Goal: Transaction & Acquisition: Purchase product/service

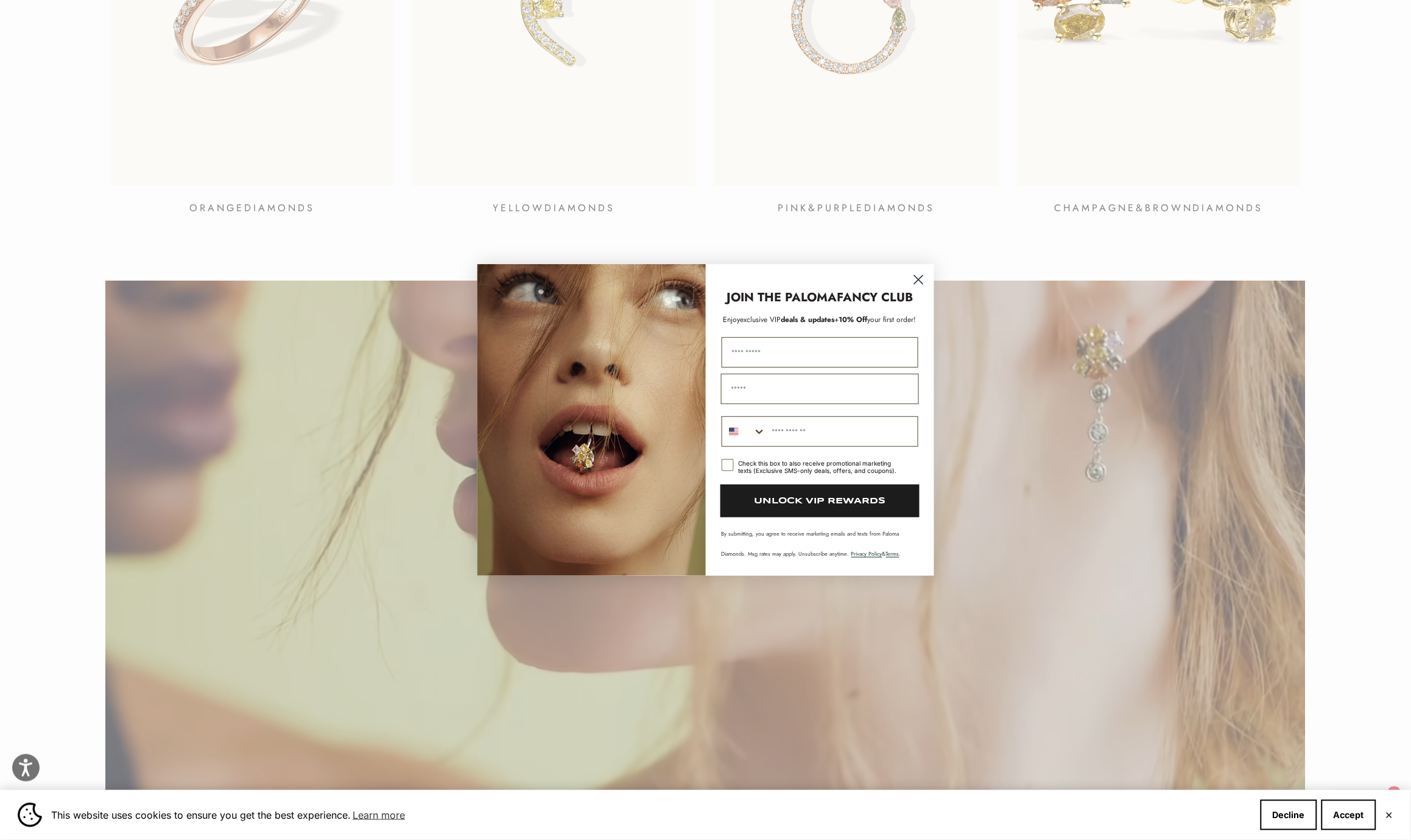
scroll to position [1597, 0]
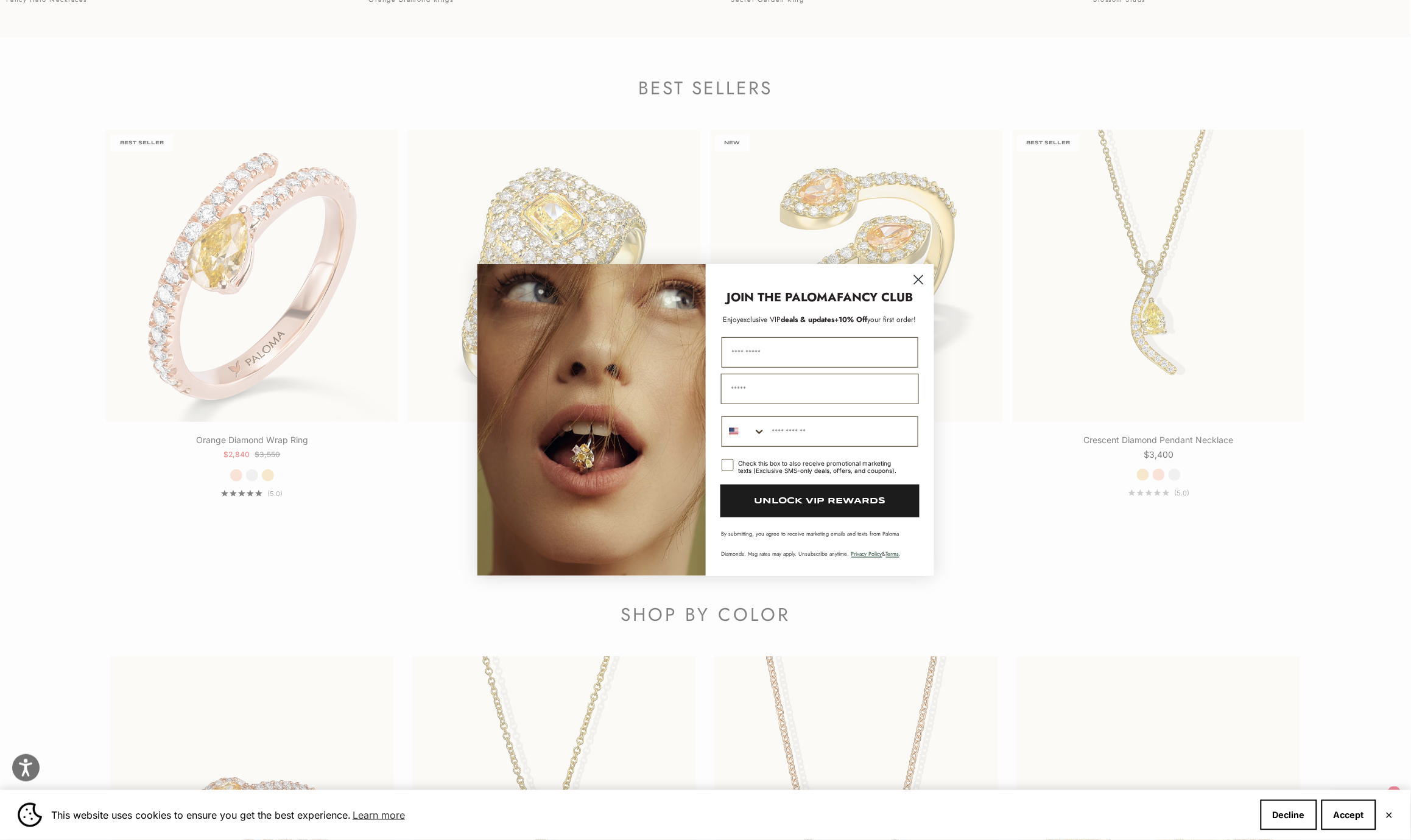
click at [915, 278] on circle "Close dialog" at bounding box center [918, 279] width 20 height 20
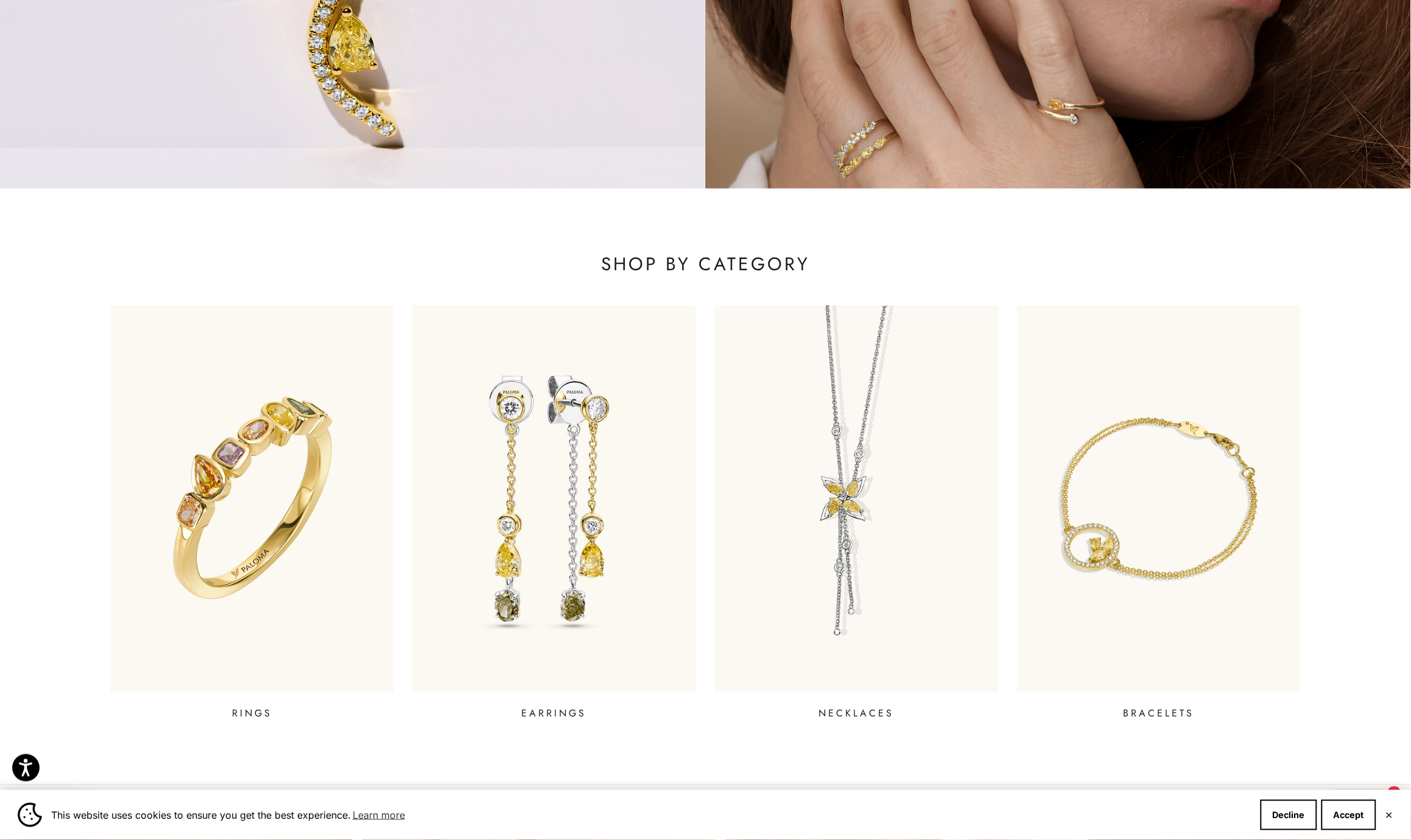
scroll to position [0, 0]
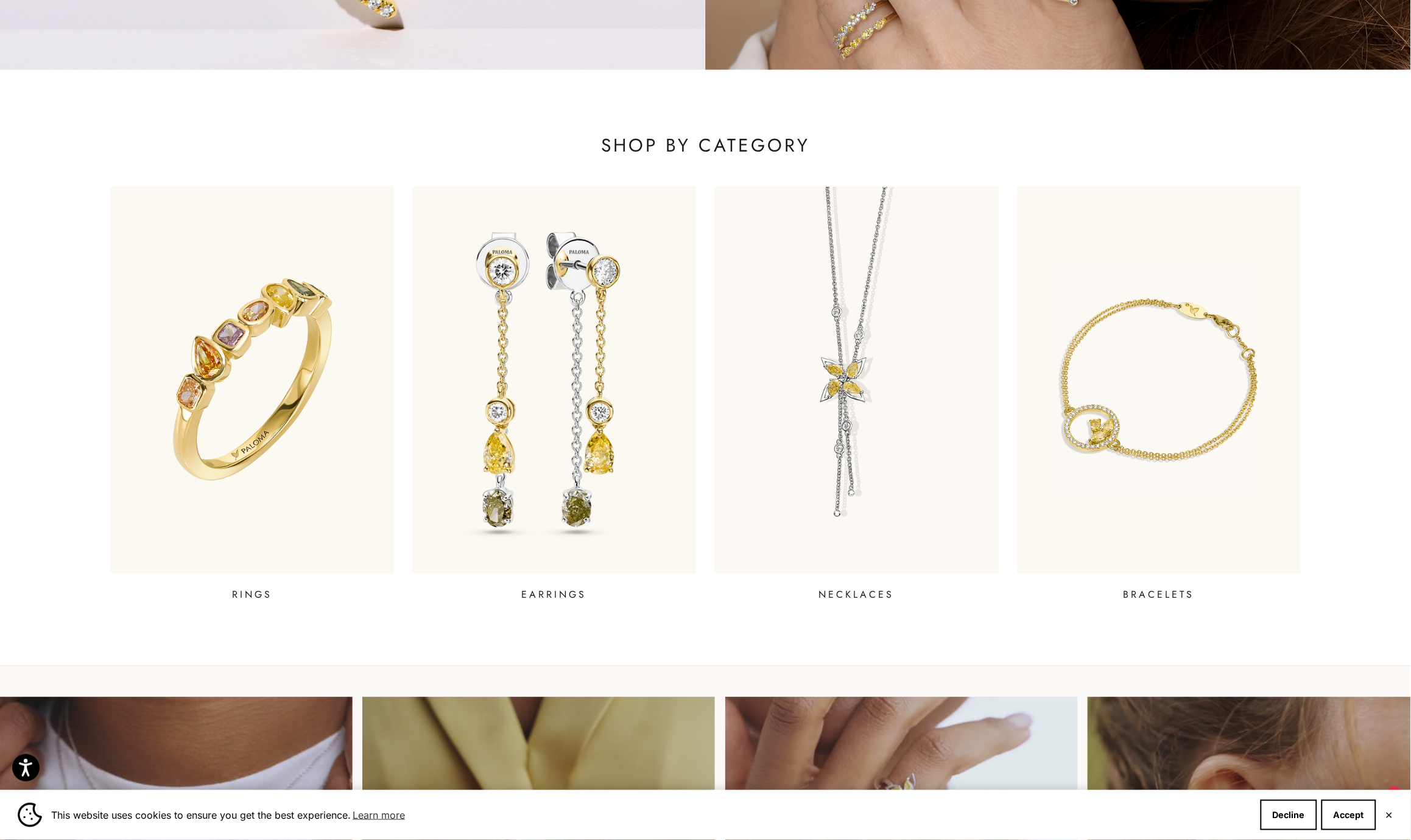
scroll to position [295, 0]
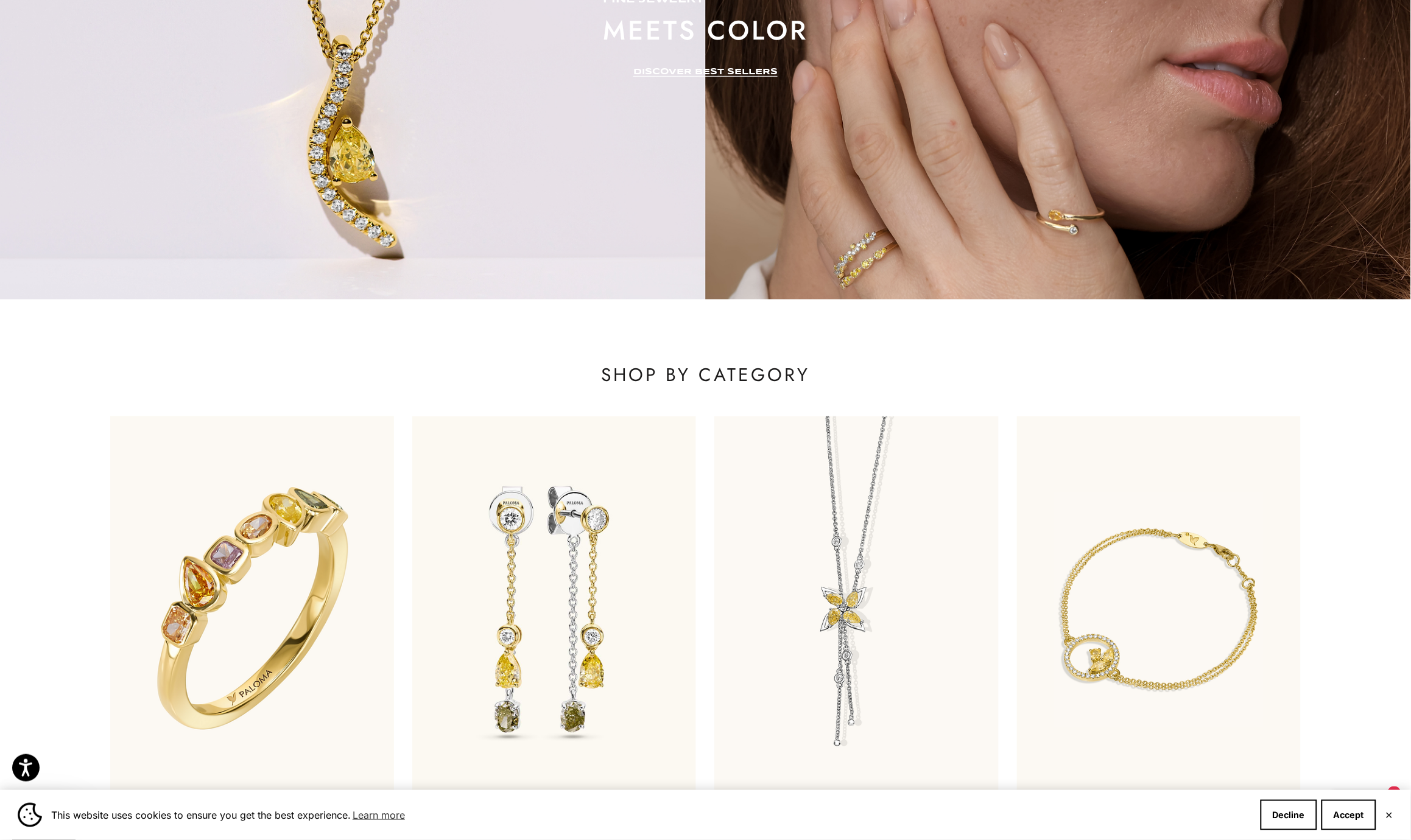
click at [345, 580] on img at bounding box center [252, 610] width 341 height 463
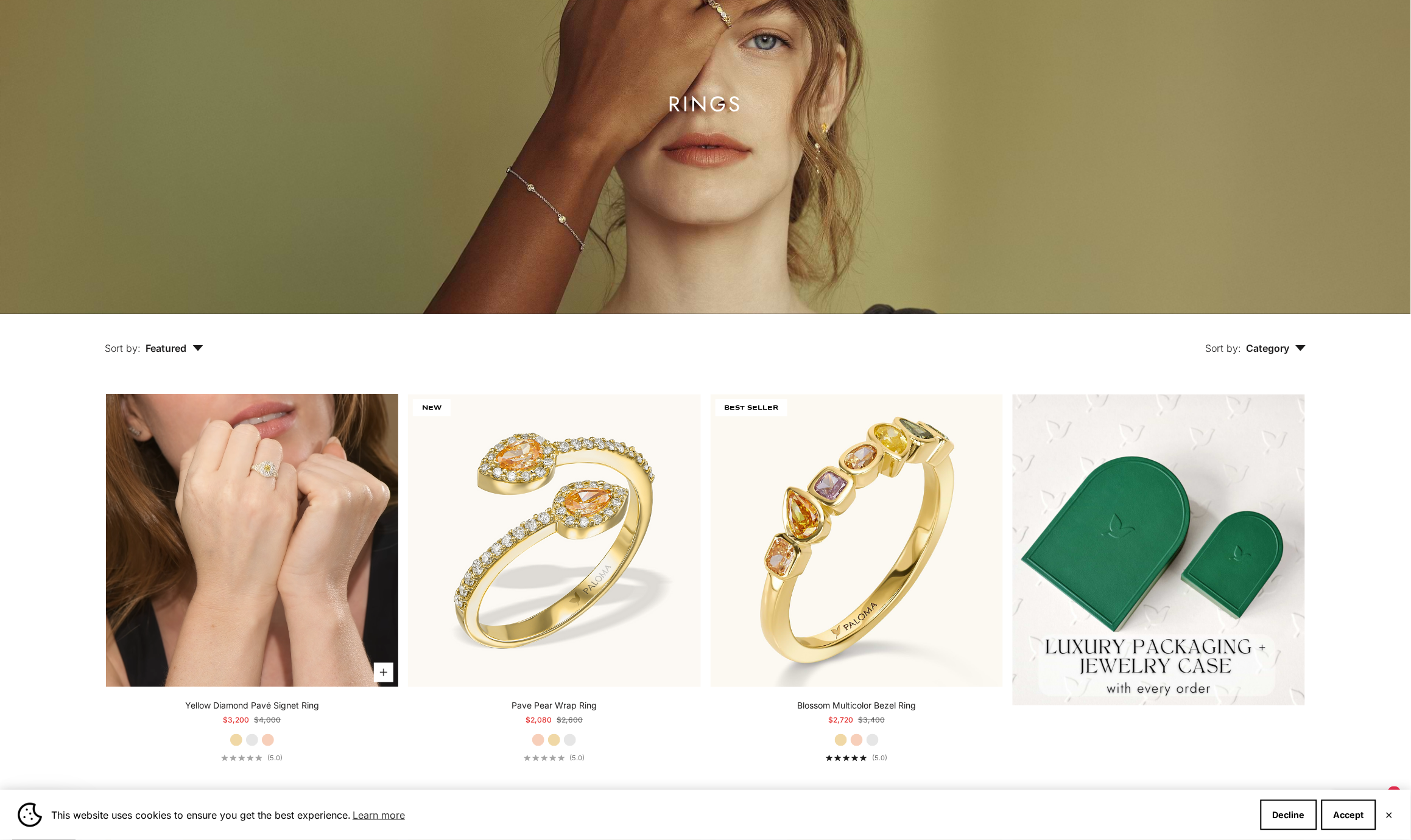
scroll to position [207, 0]
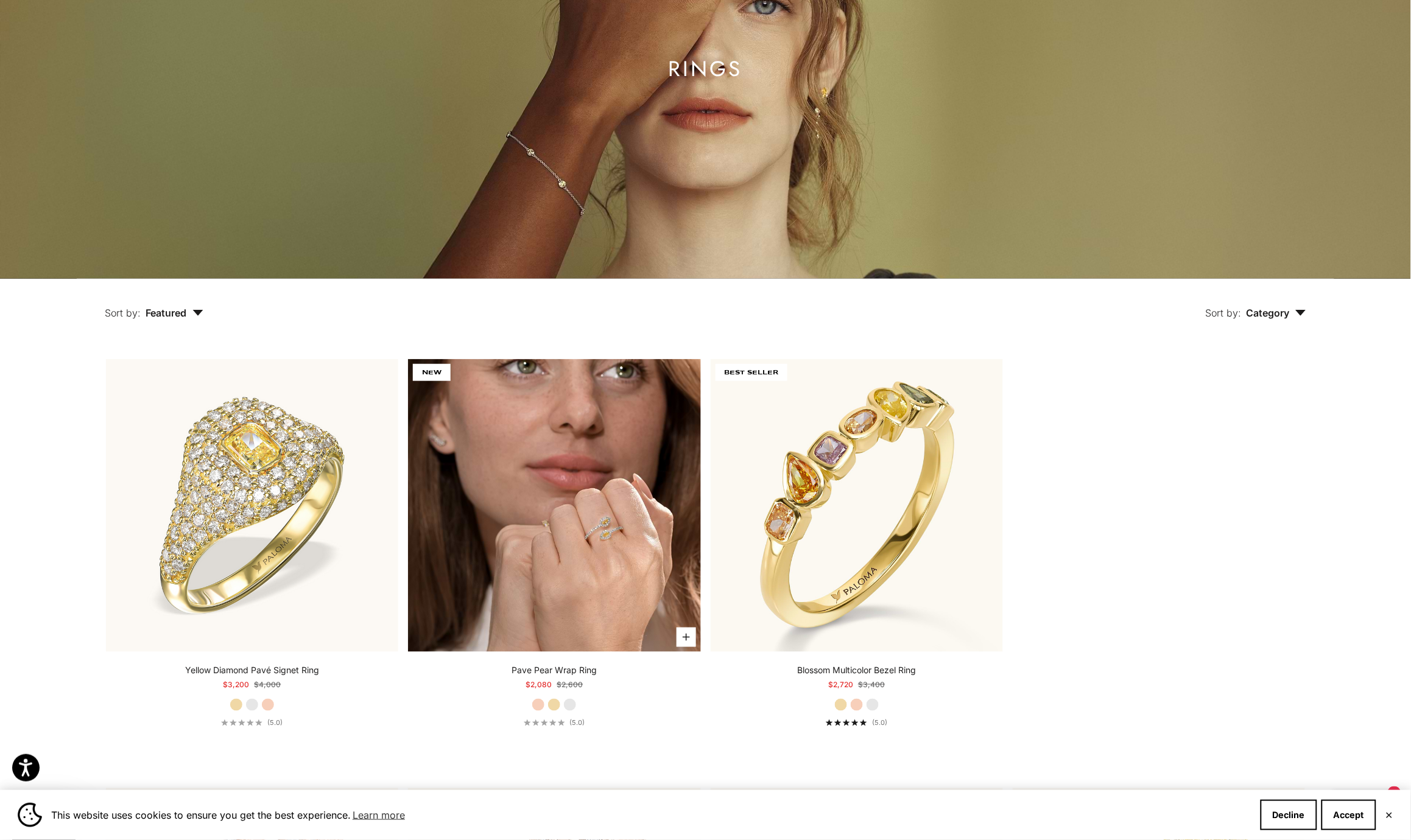
click at [558, 520] on img at bounding box center [554, 504] width 292 height 292
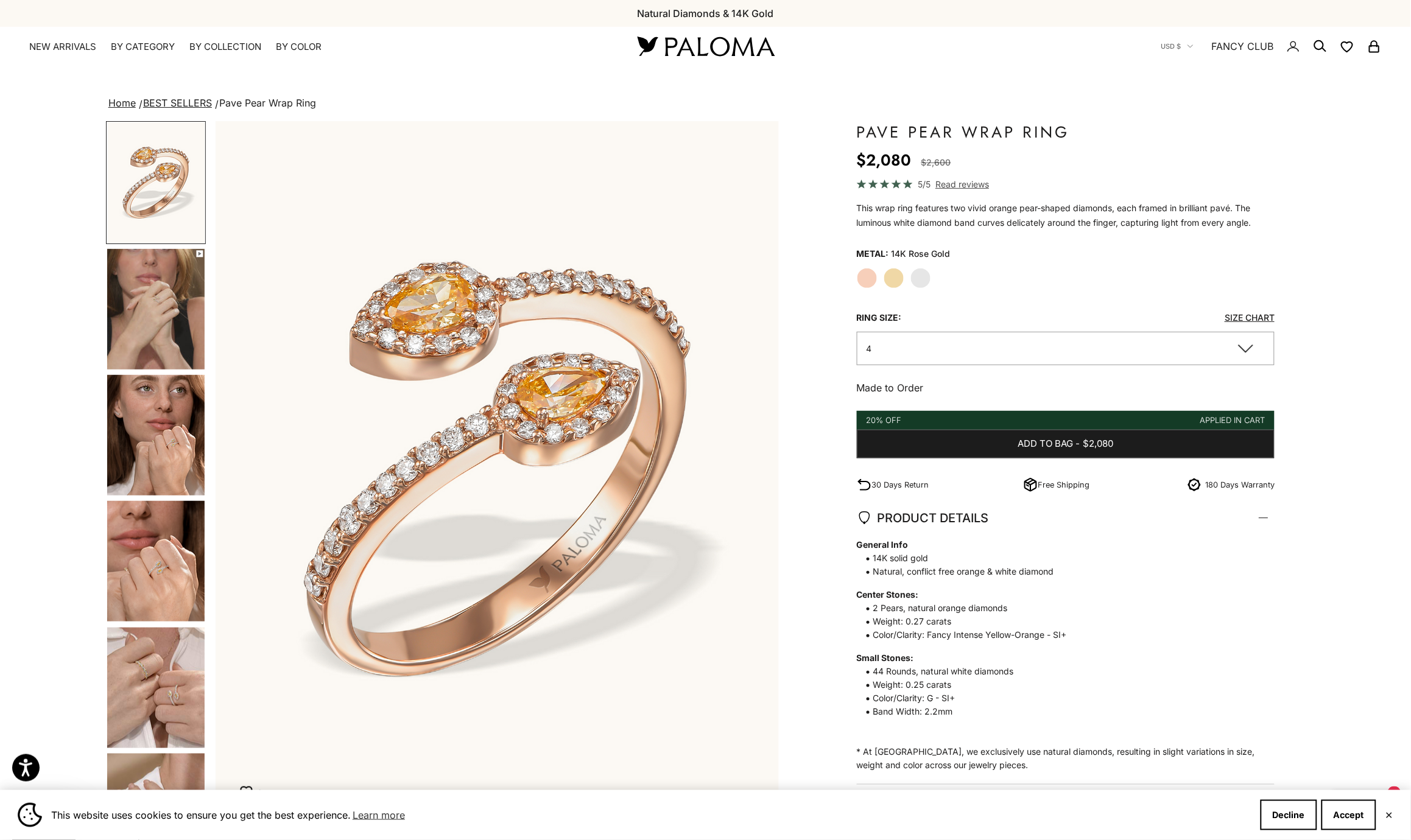
click at [174, 284] on img "Go to item 4" at bounding box center [155, 309] width 97 height 121
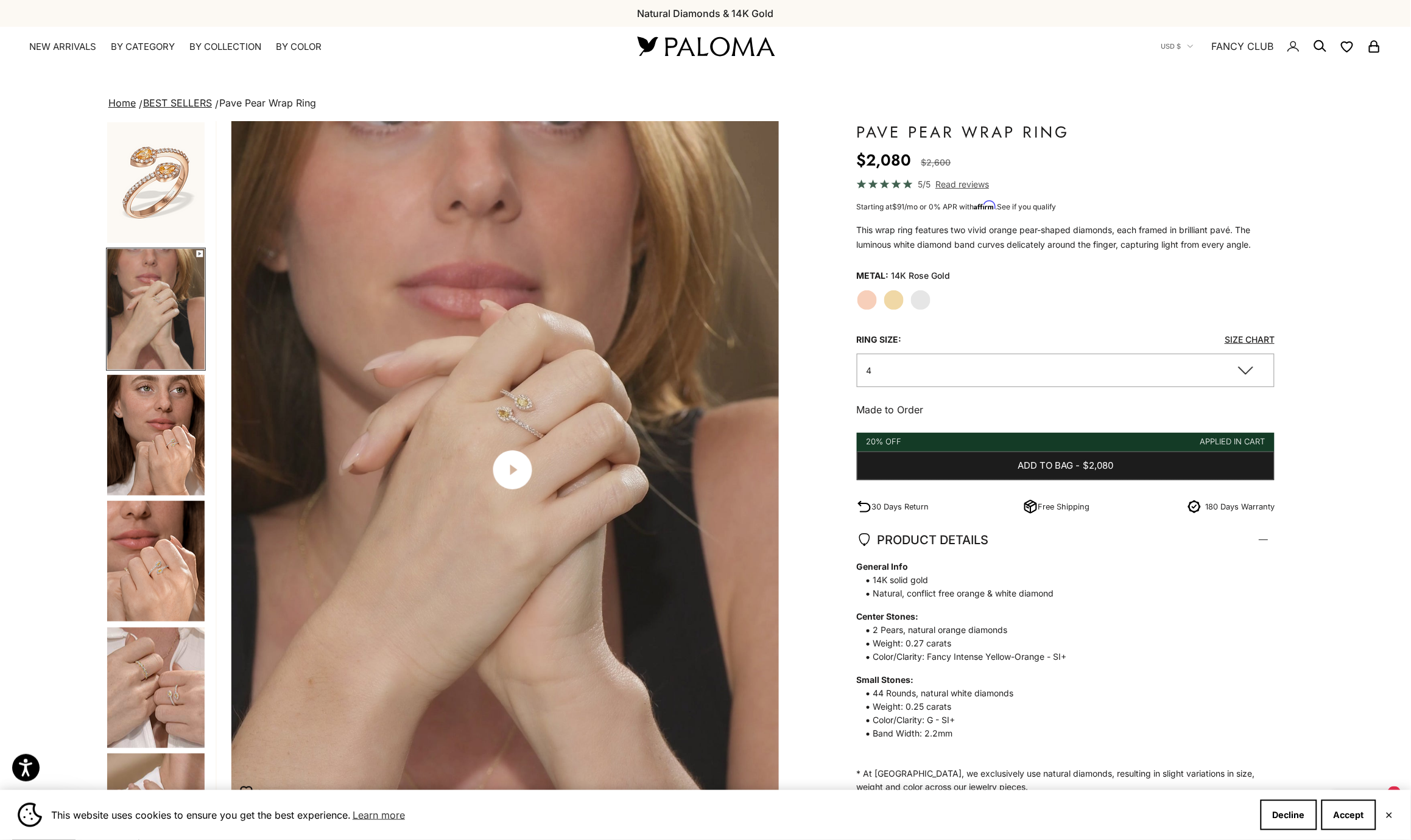
scroll to position [0, 577]
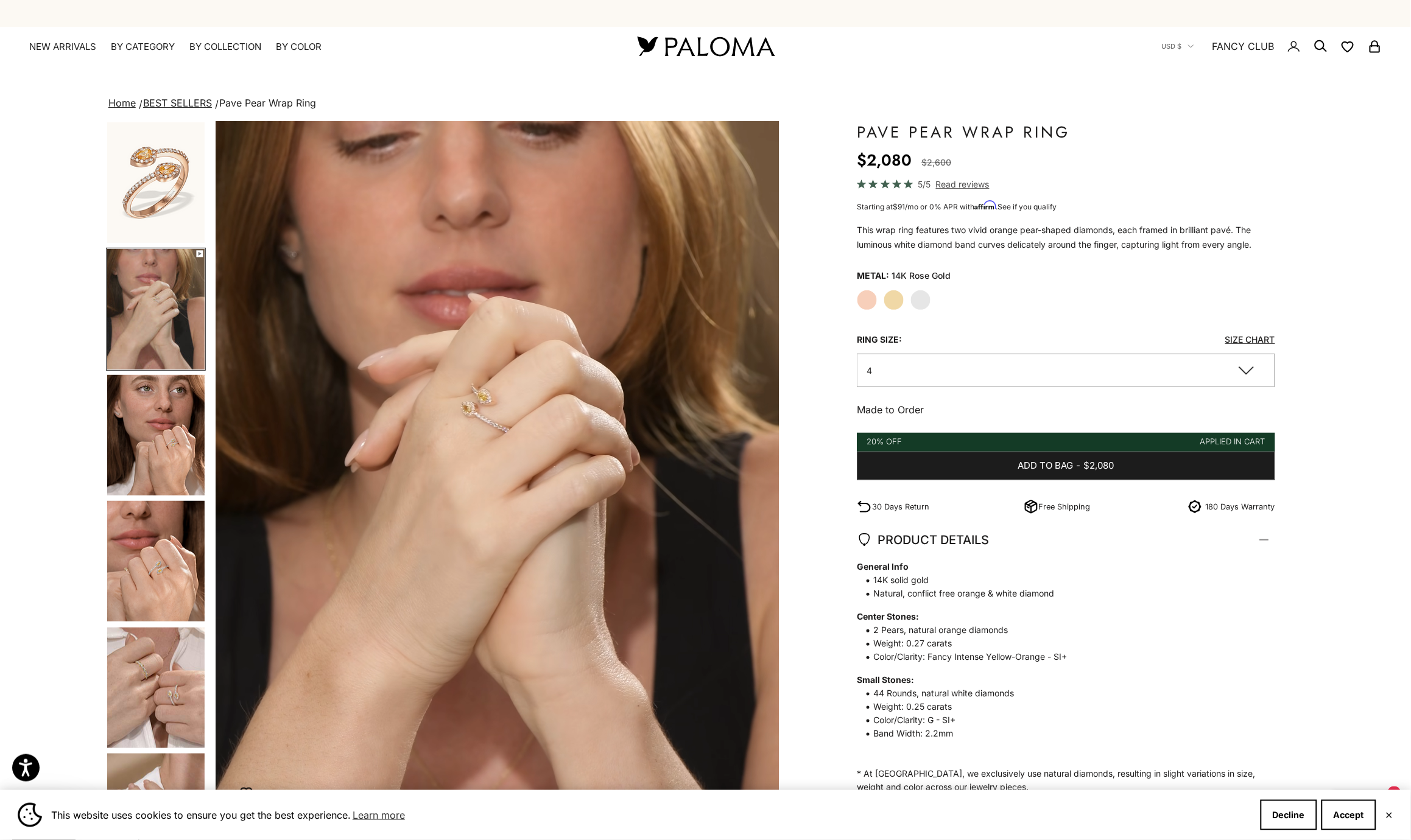
click at [157, 436] on img "Go to item 5" at bounding box center [155, 435] width 97 height 121
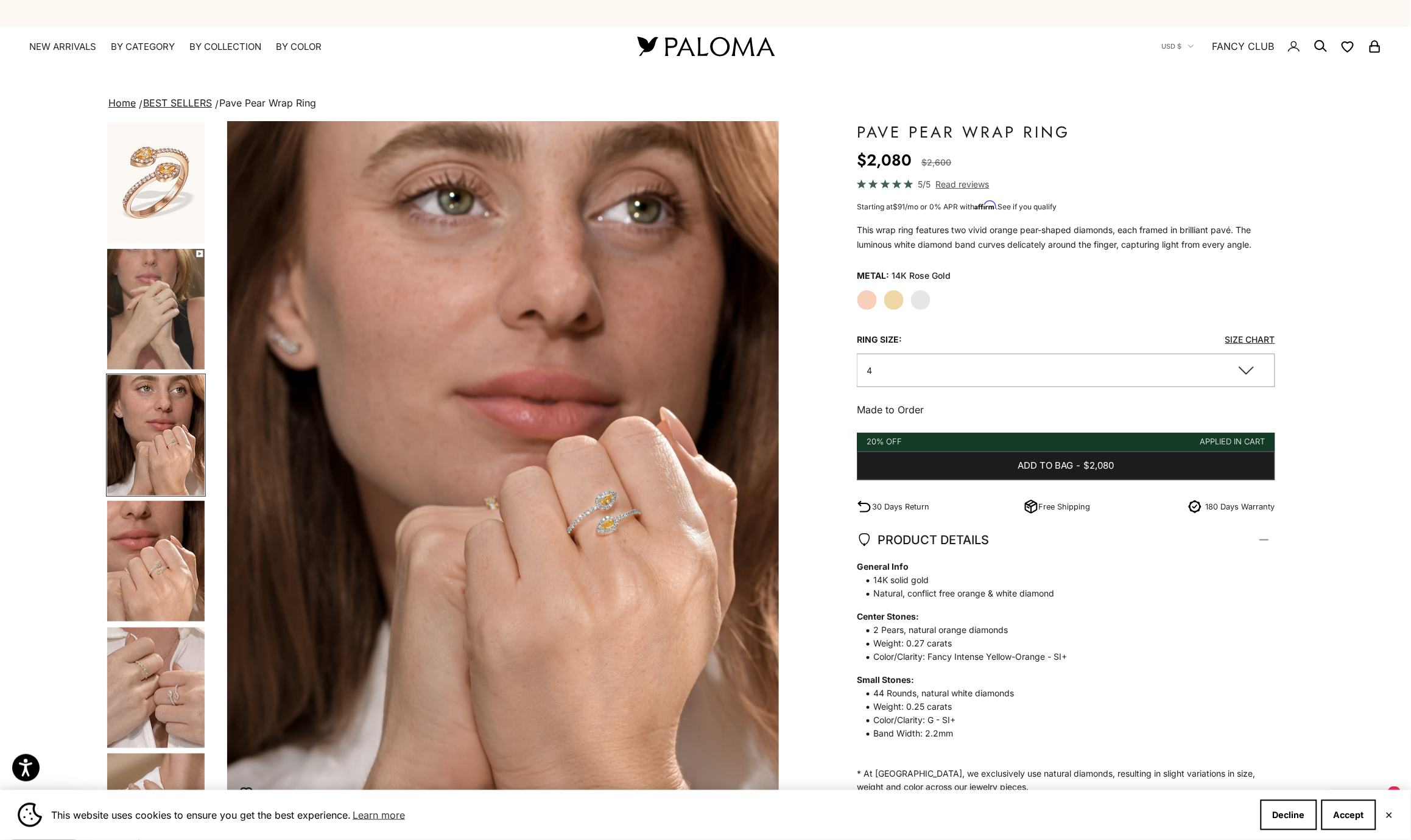
scroll to position [0, 1156]
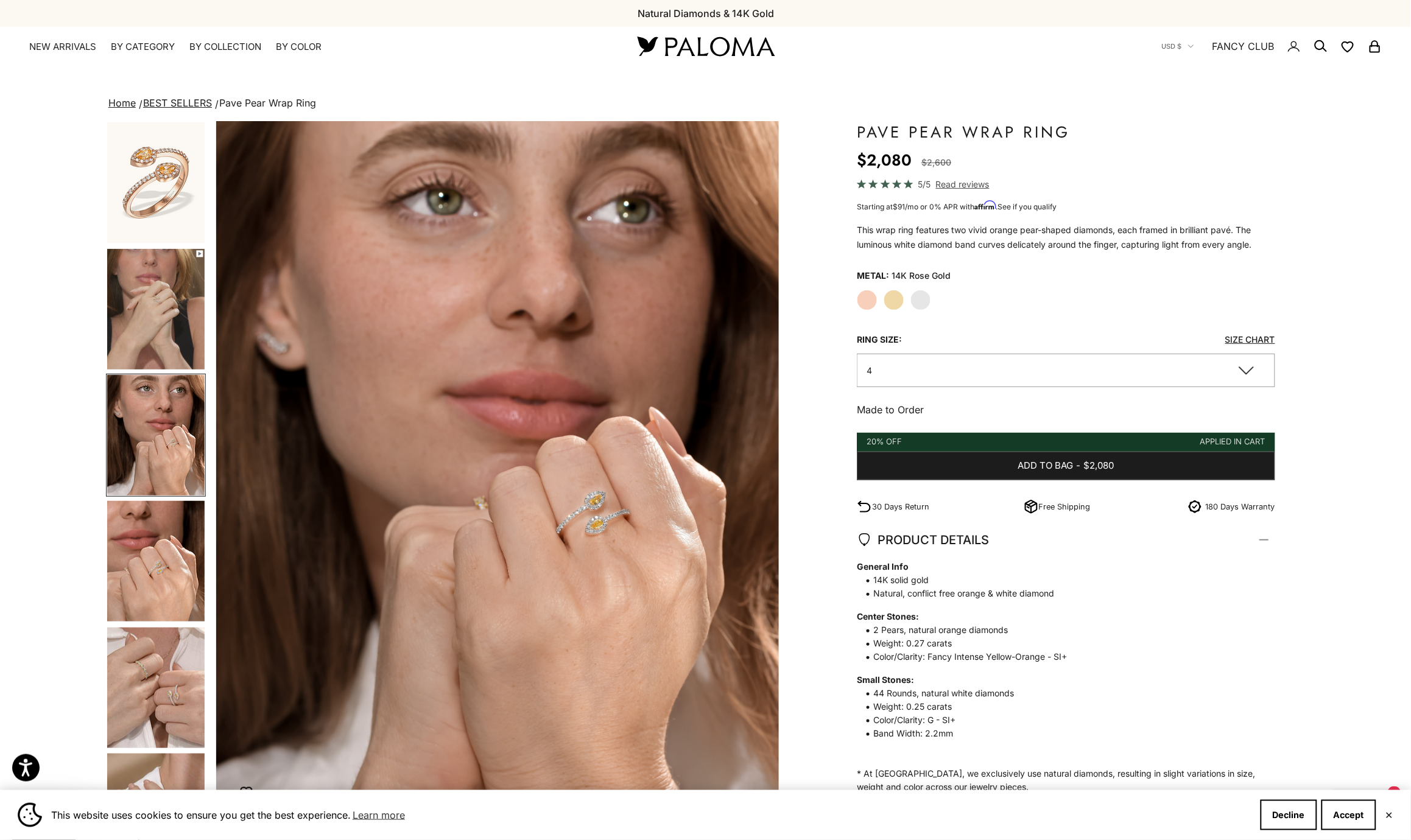
click at [163, 541] on img "Go to item 6" at bounding box center [155, 562] width 97 height 121
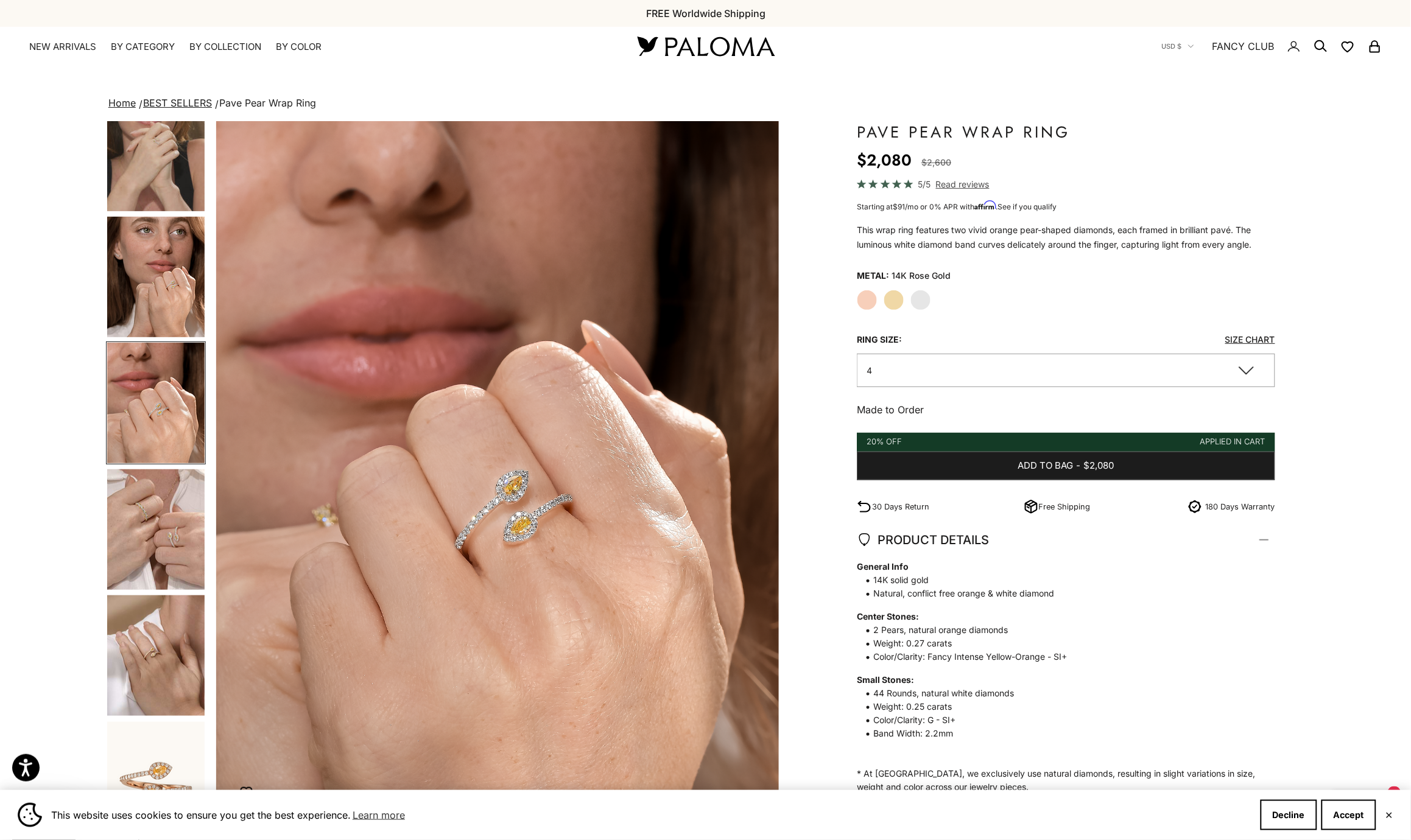
scroll to position [157, 0]
click at [166, 534] on img "Go to item 7" at bounding box center [155, 531] width 97 height 121
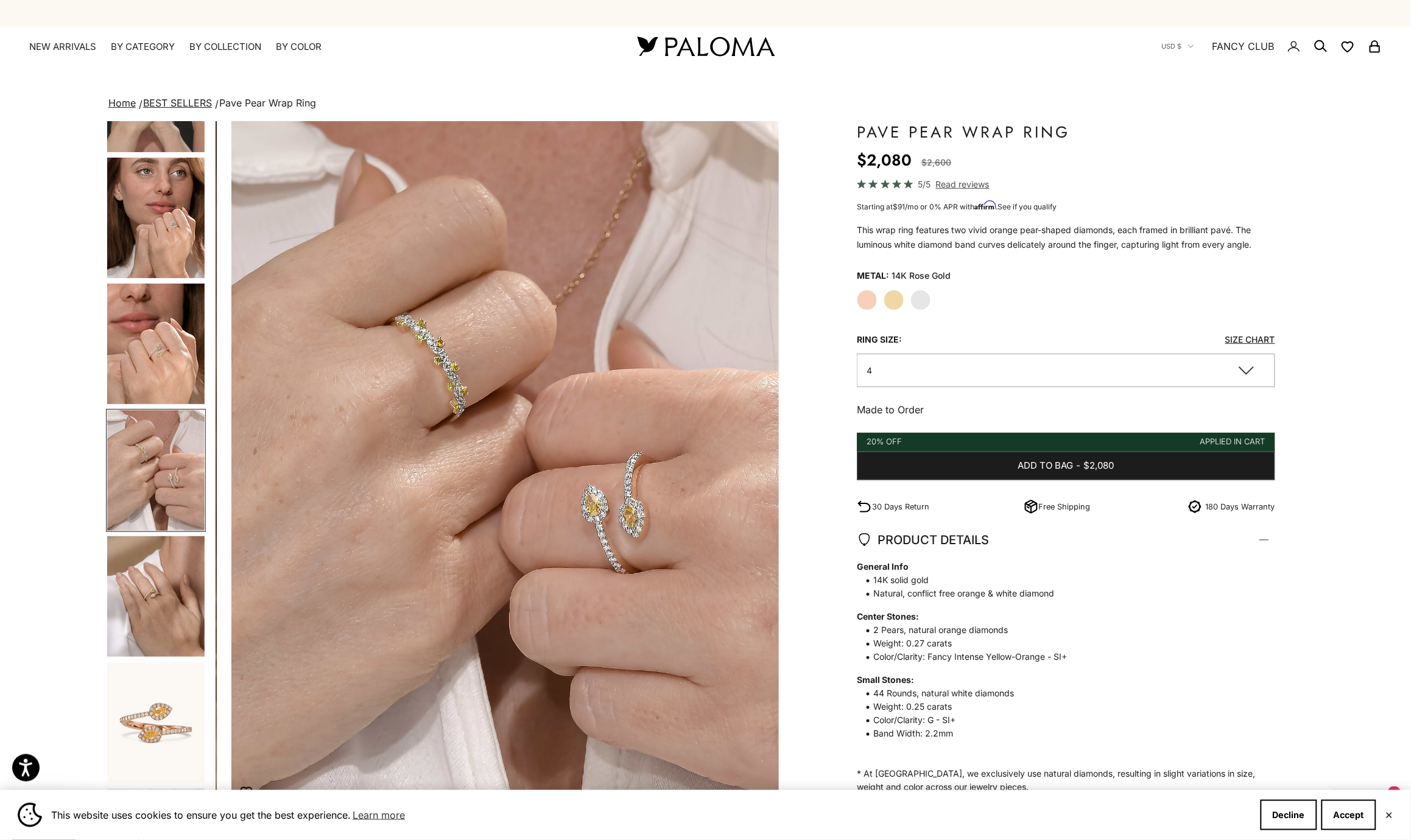
scroll to position [0, 2312]
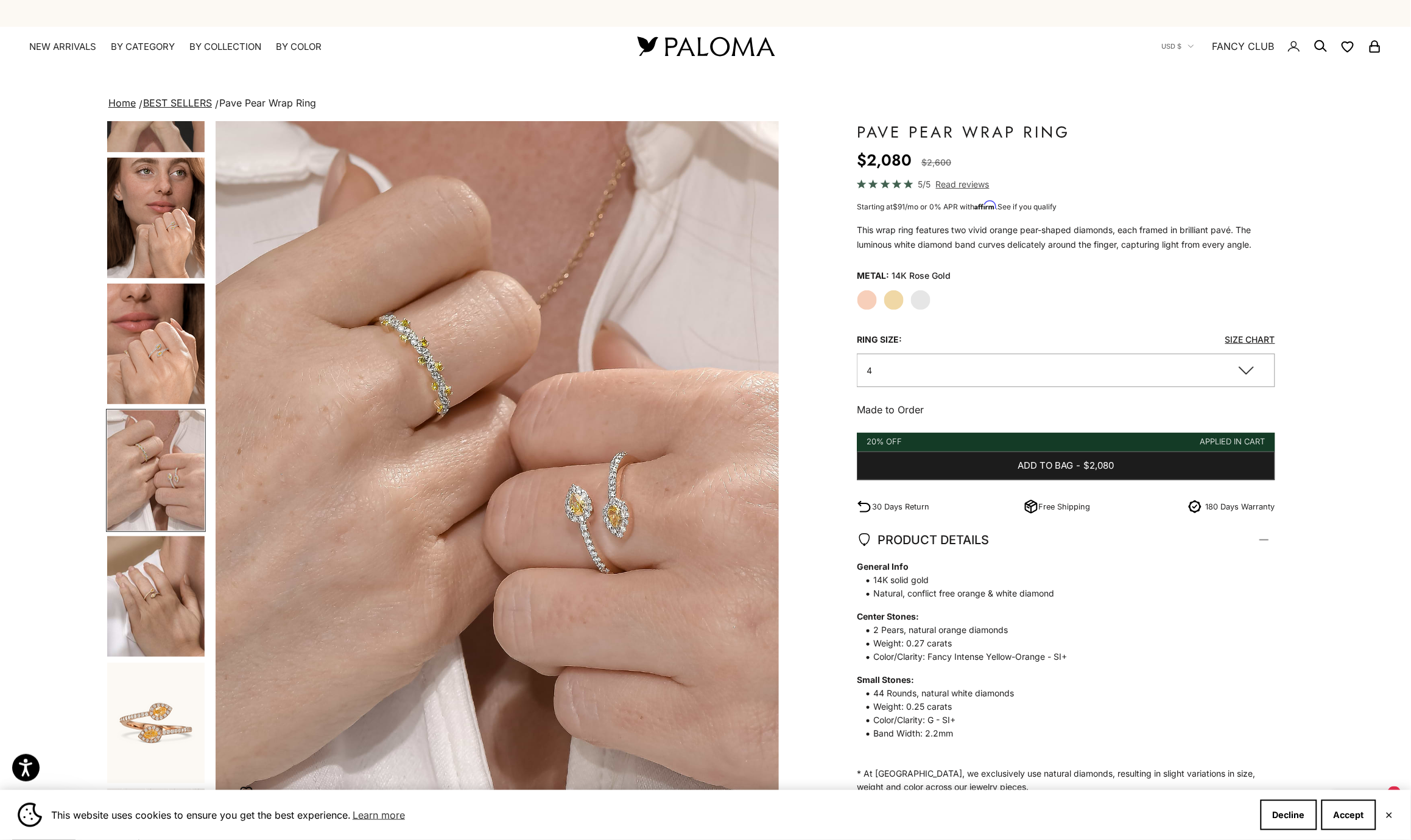
click at [151, 594] on img "Go to item 8" at bounding box center [155, 597] width 97 height 121
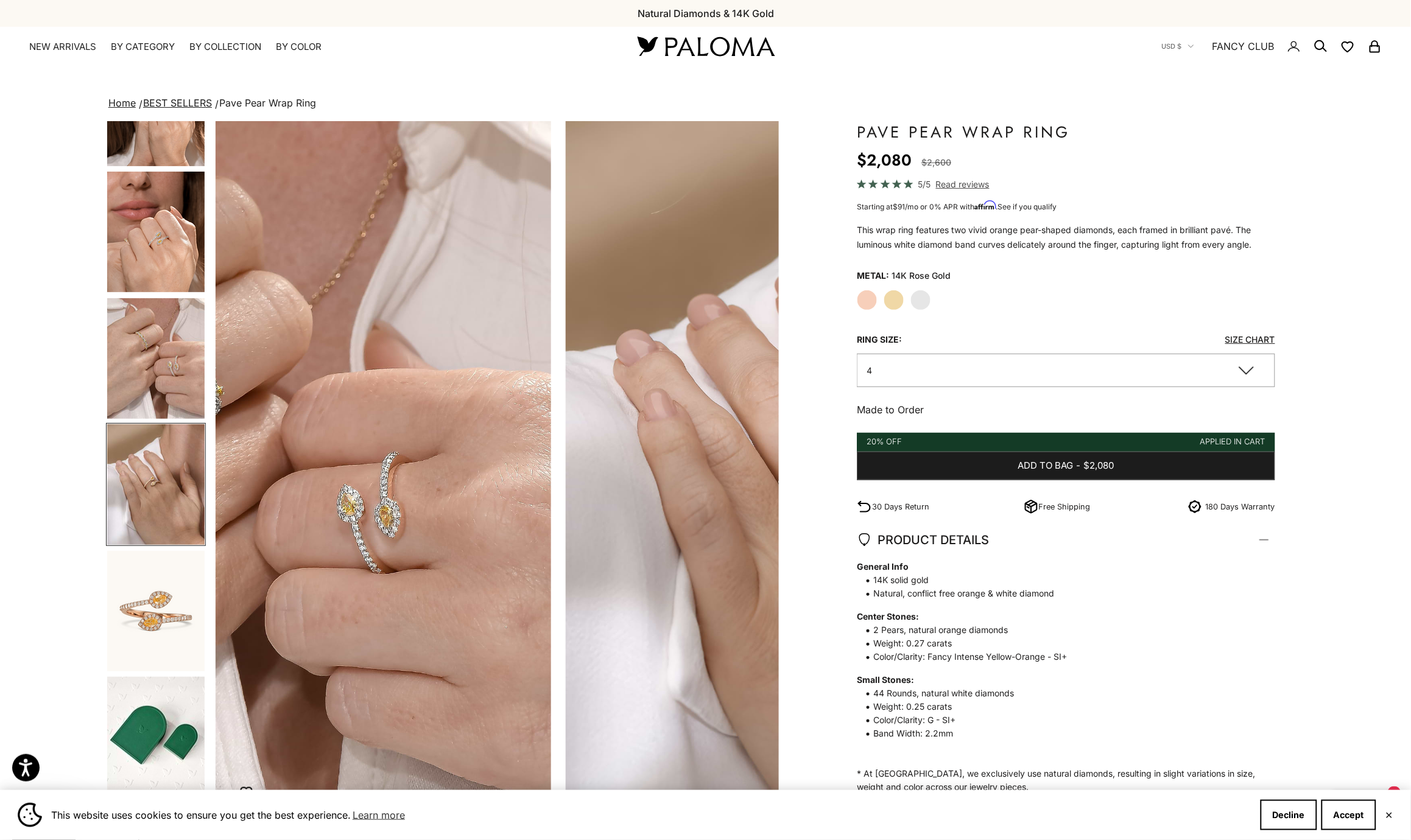
scroll to position [344, 0]
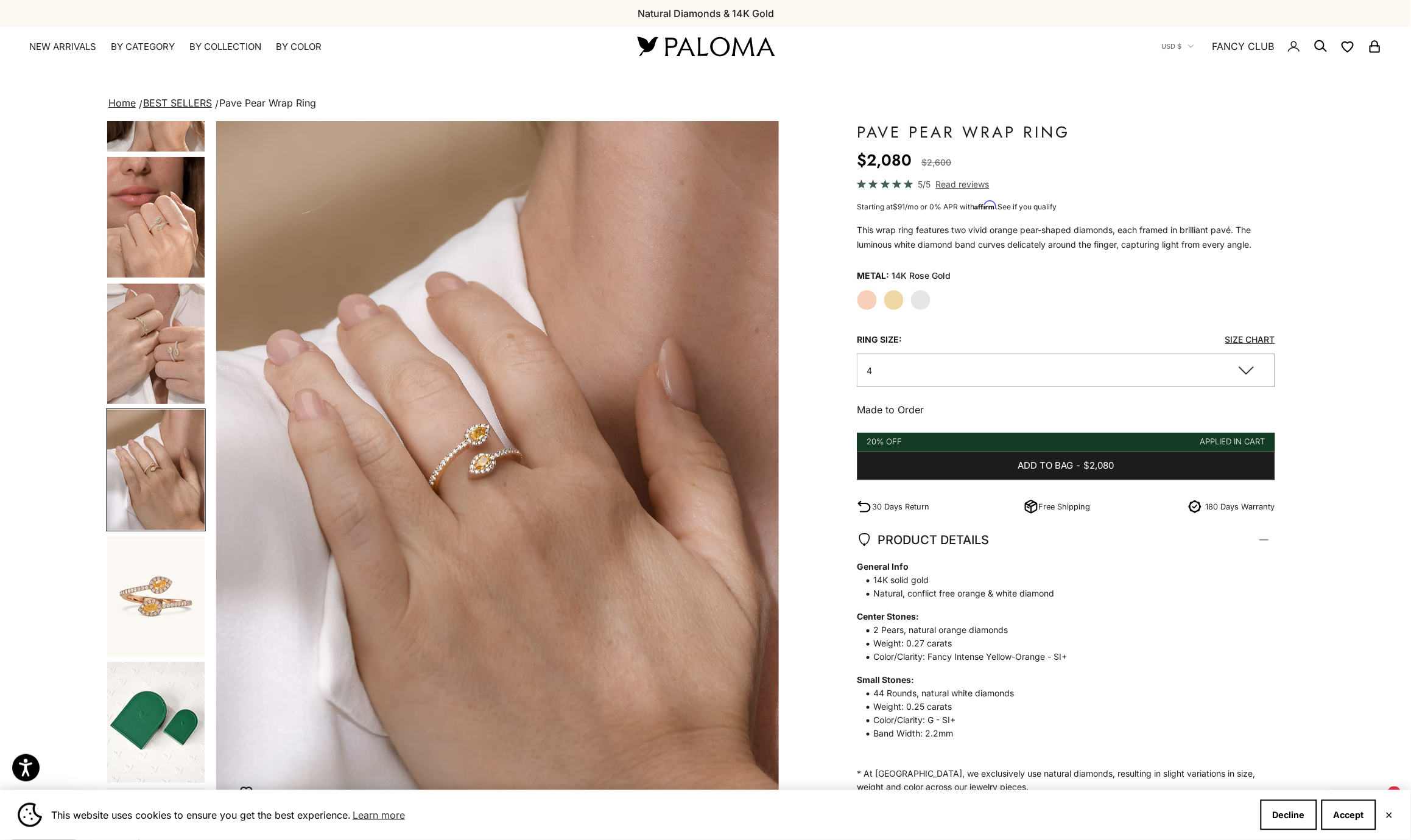
click at [146, 579] on img "Go to item 11" at bounding box center [155, 597] width 97 height 121
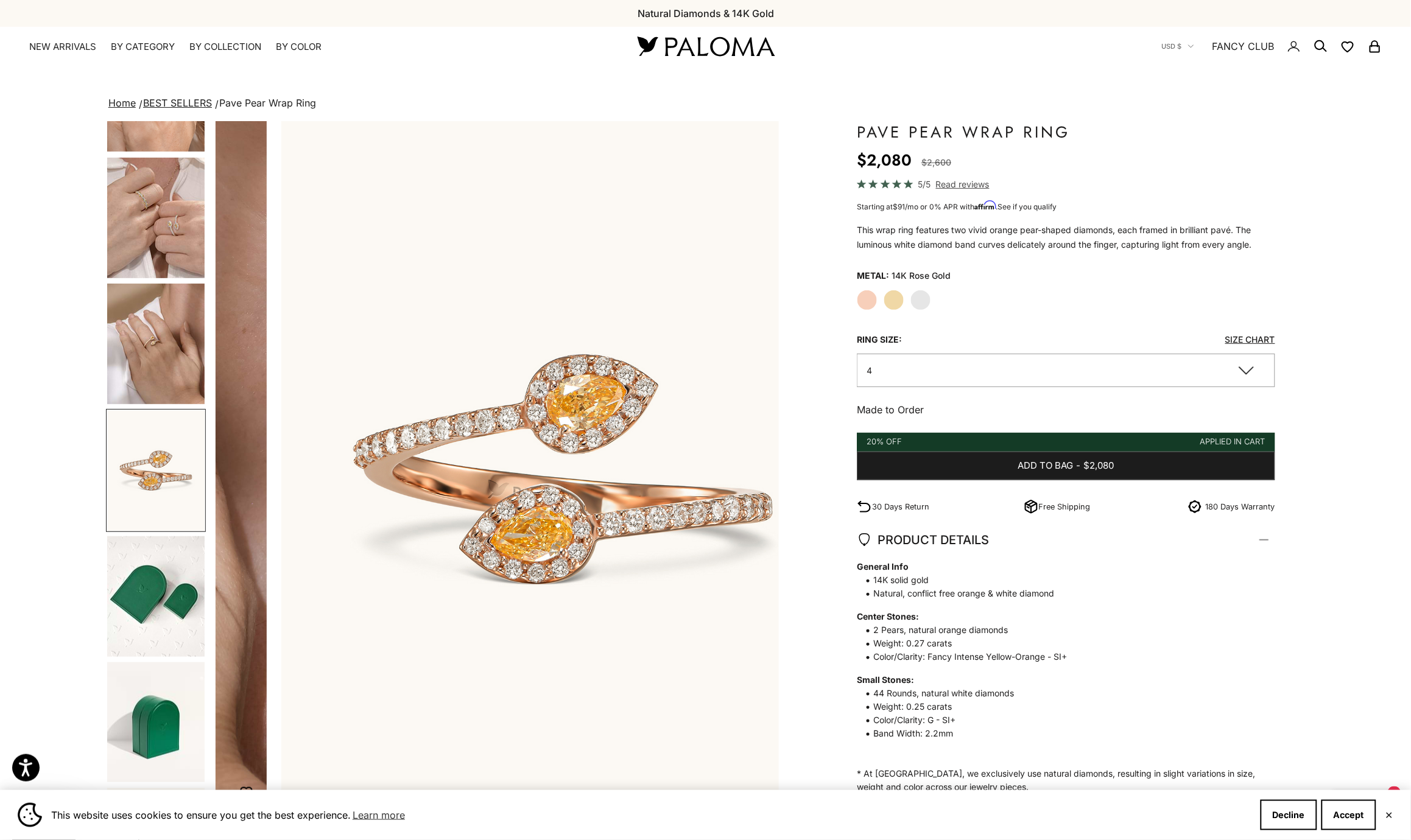
scroll to position [0, 3469]
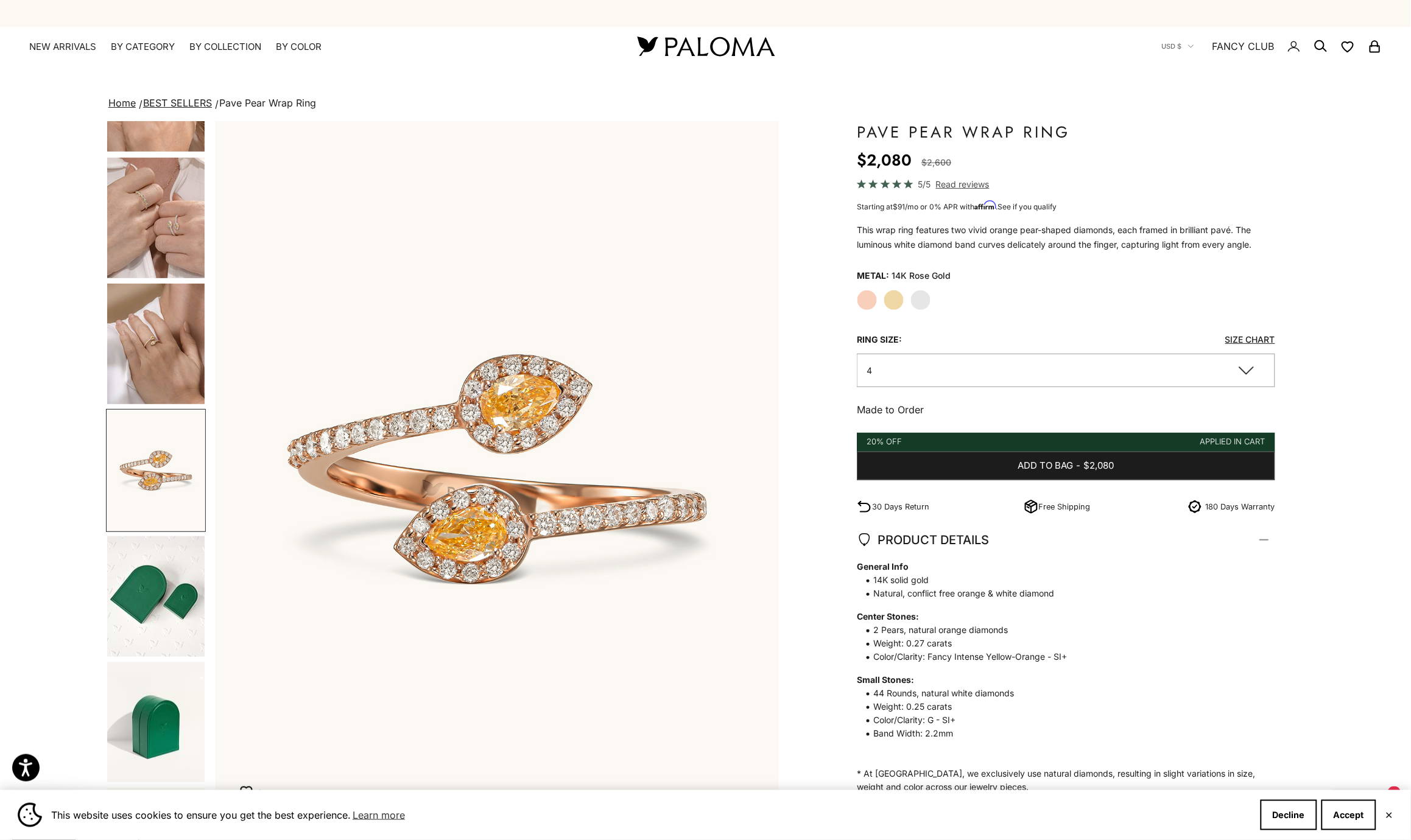
click at [152, 651] on img "Go to item 12" at bounding box center [155, 597] width 97 height 121
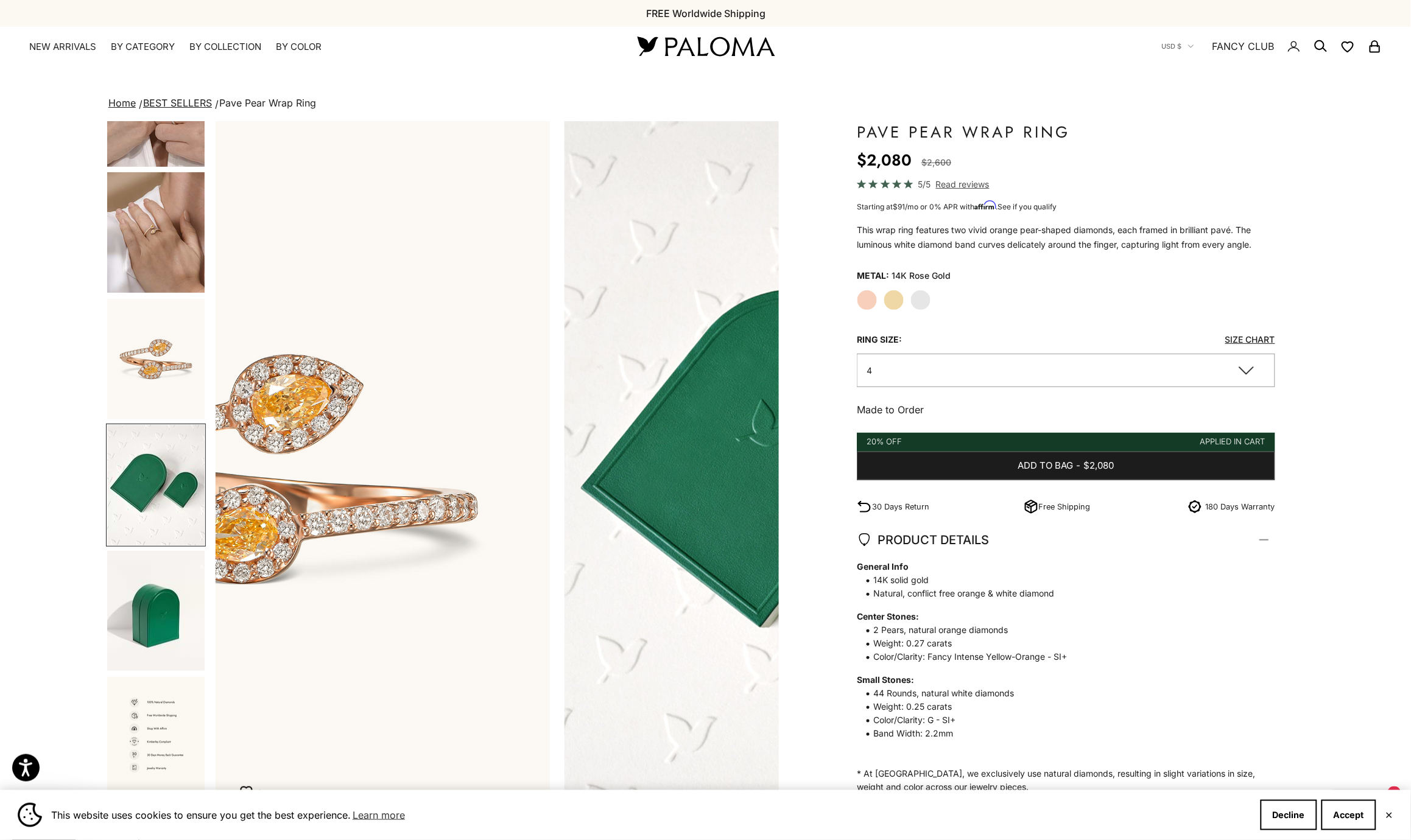
scroll to position [597, 0]
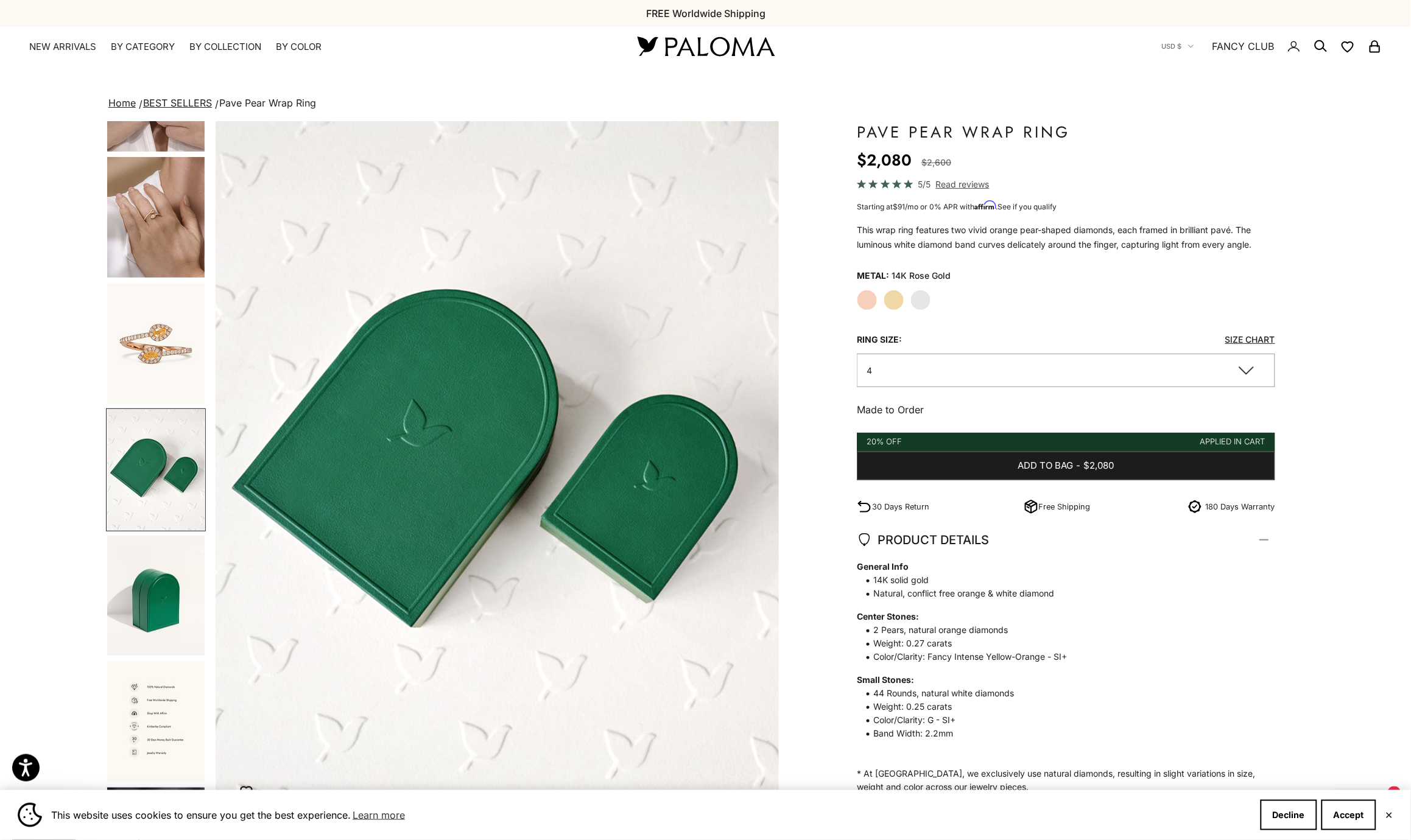
click at [146, 674] on img "Go to item 14" at bounding box center [155, 723] width 97 height 121
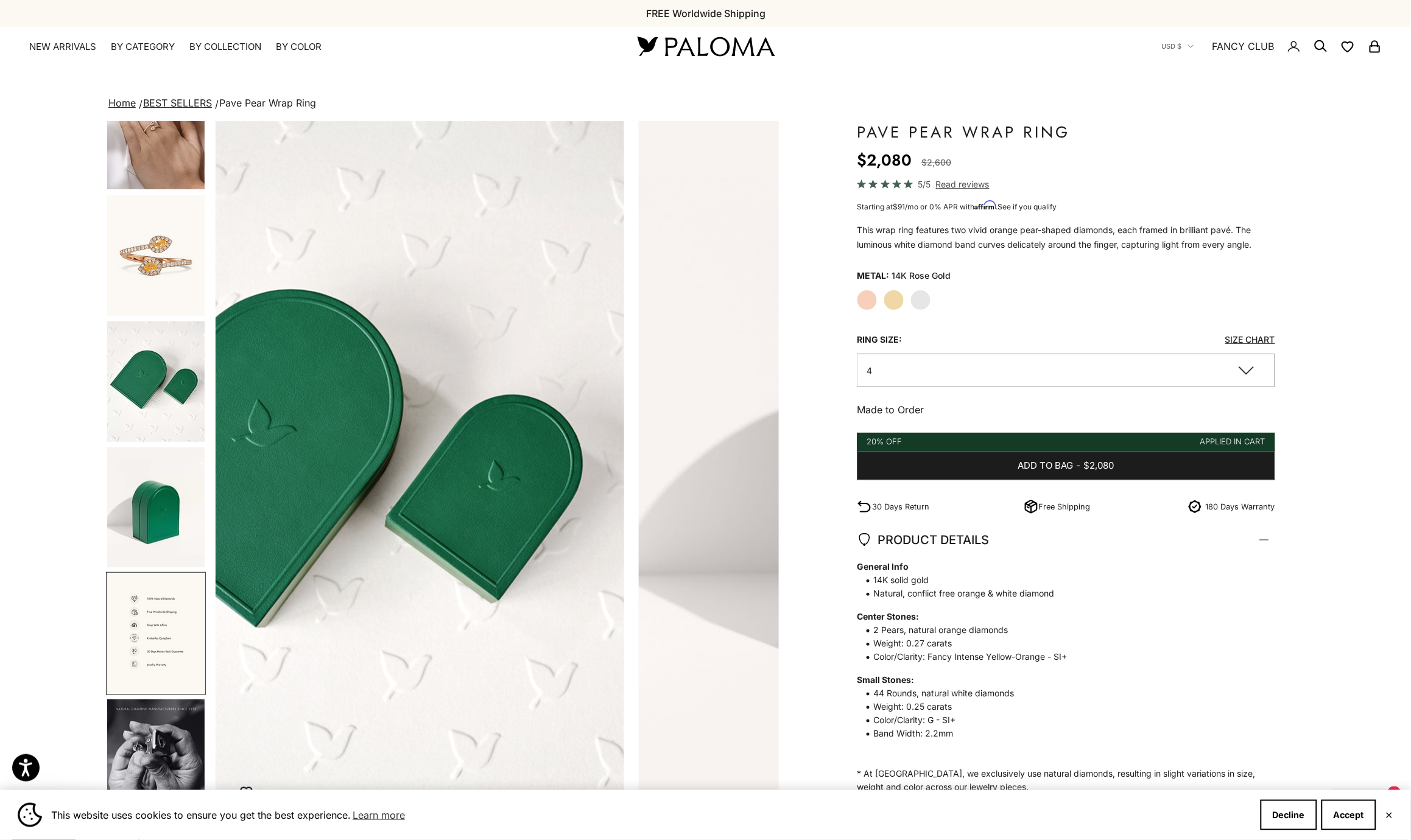
scroll to position [692, 0]
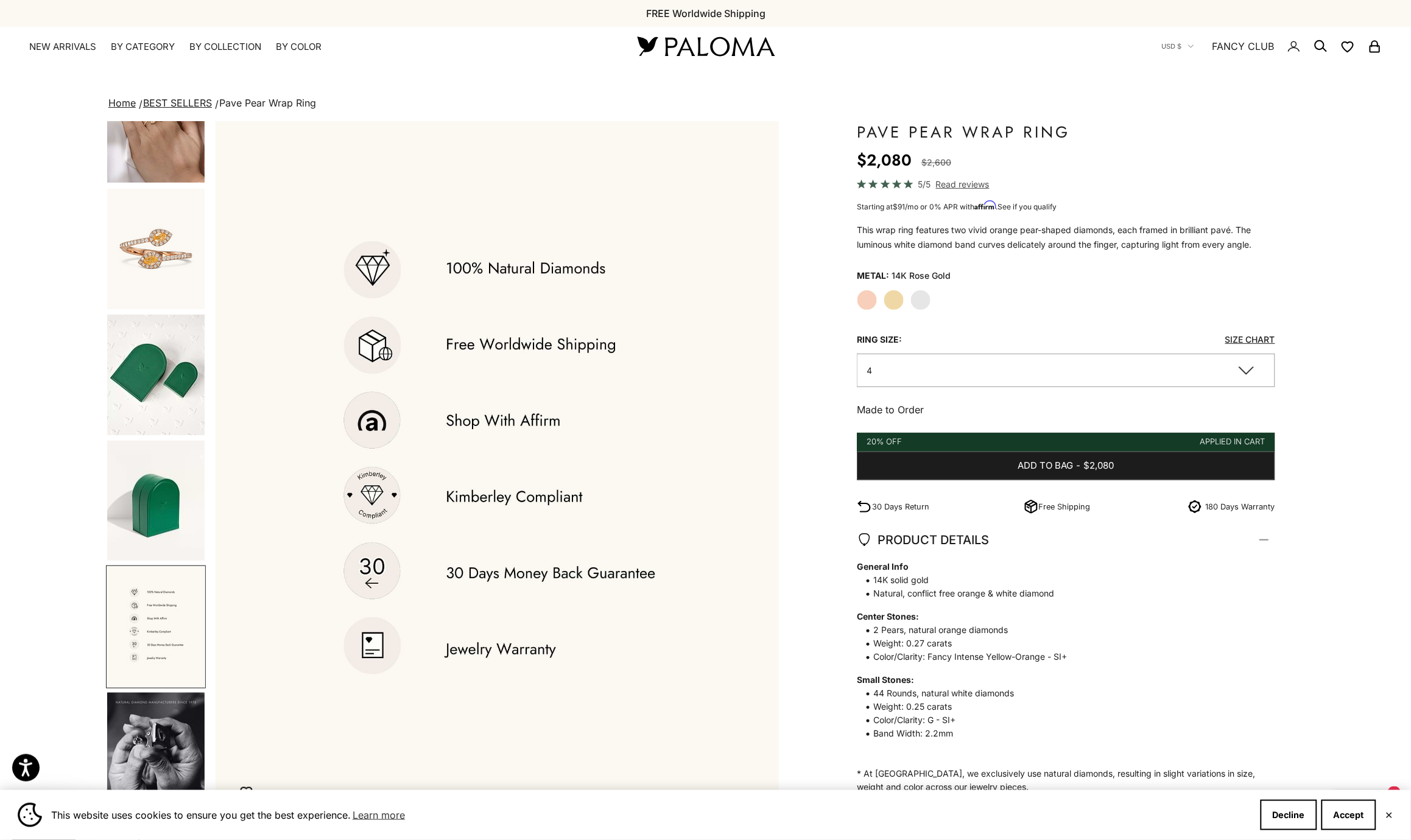
click at [128, 743] on img "Go to item 15" at bounding box center [155, 753] width 97 height 121
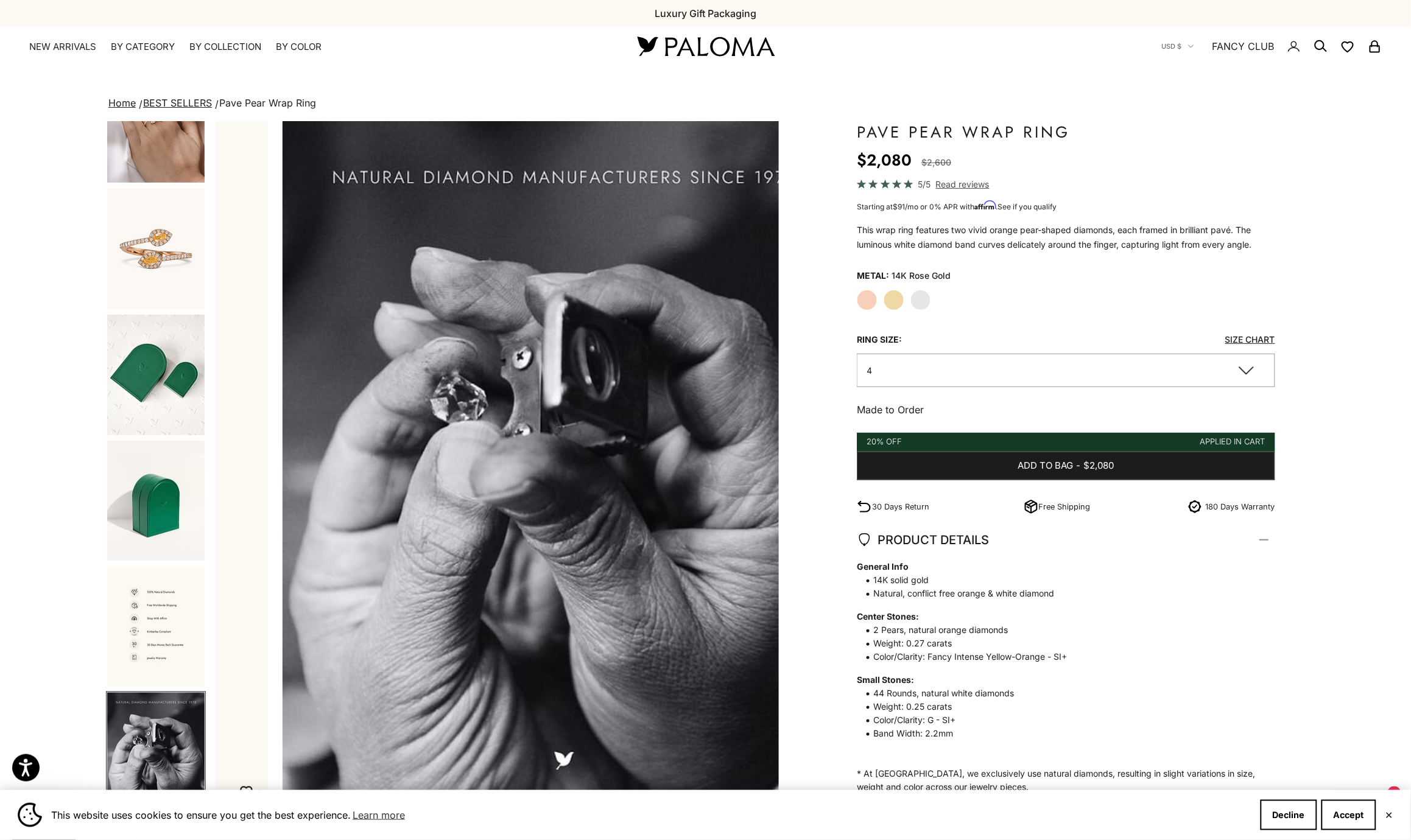
scroll to position [0, 5782]
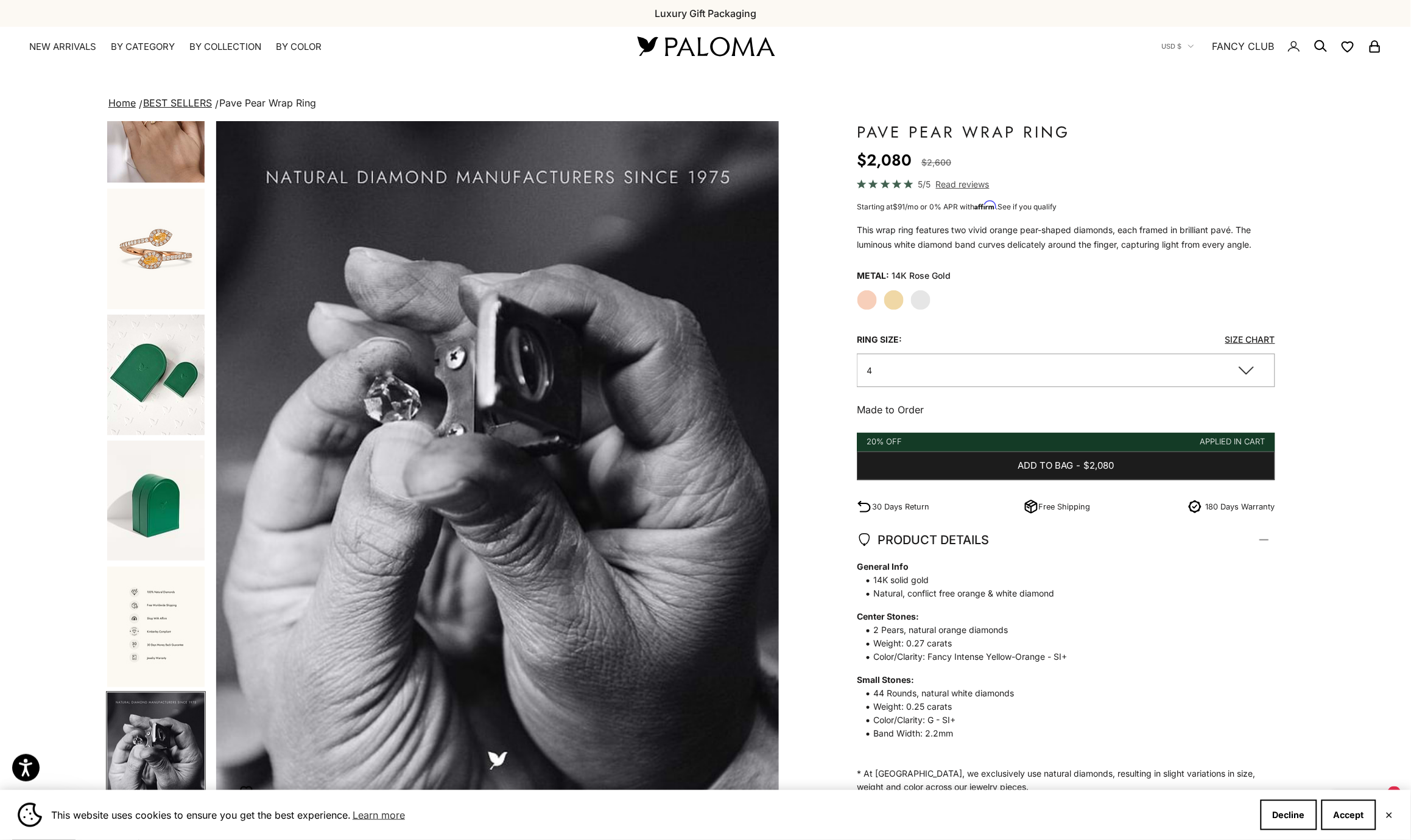
click at [169, 247] on img "Go to item 11" at bounding box center [155, 249] width 97 height 121
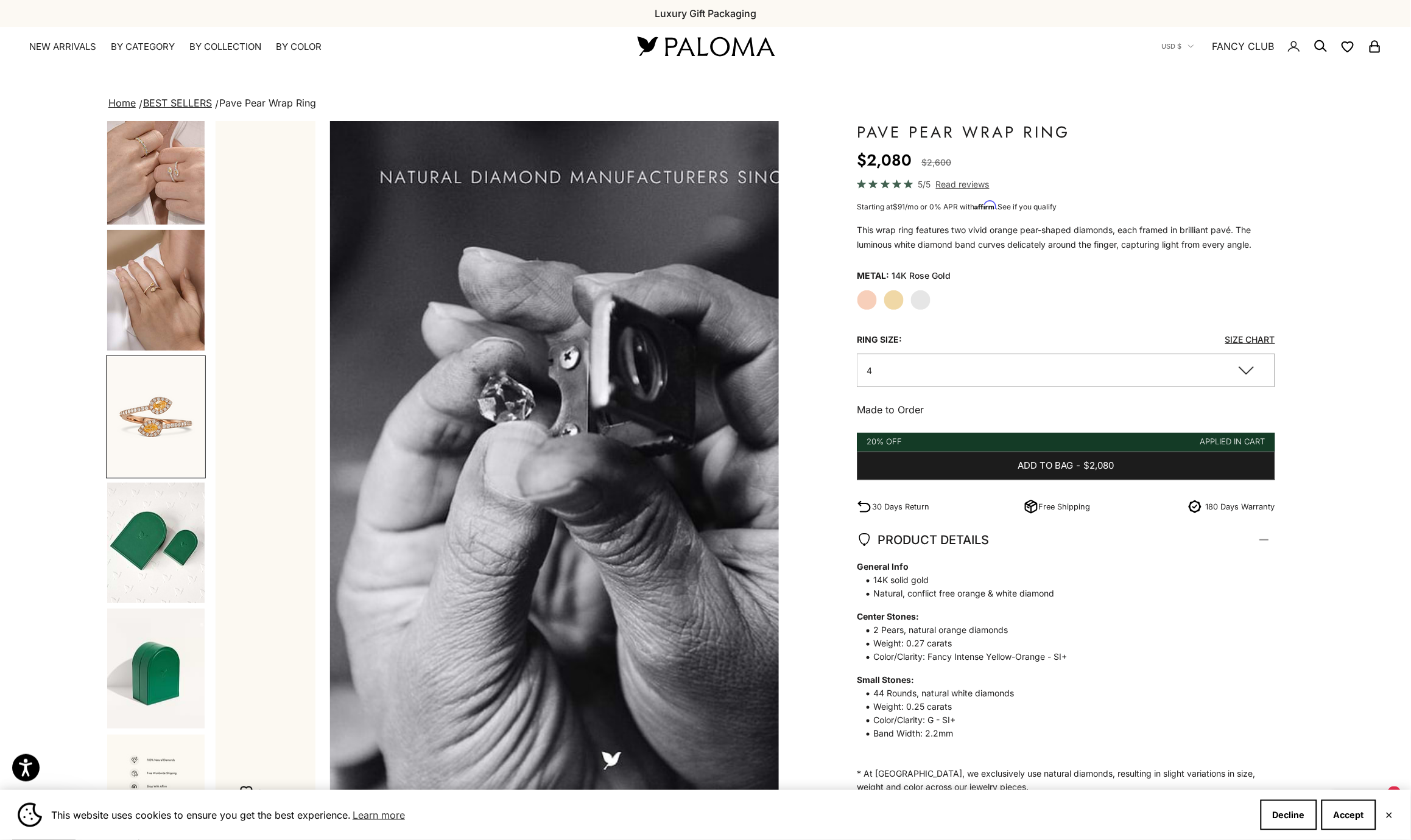
scroll to position [0, 0]
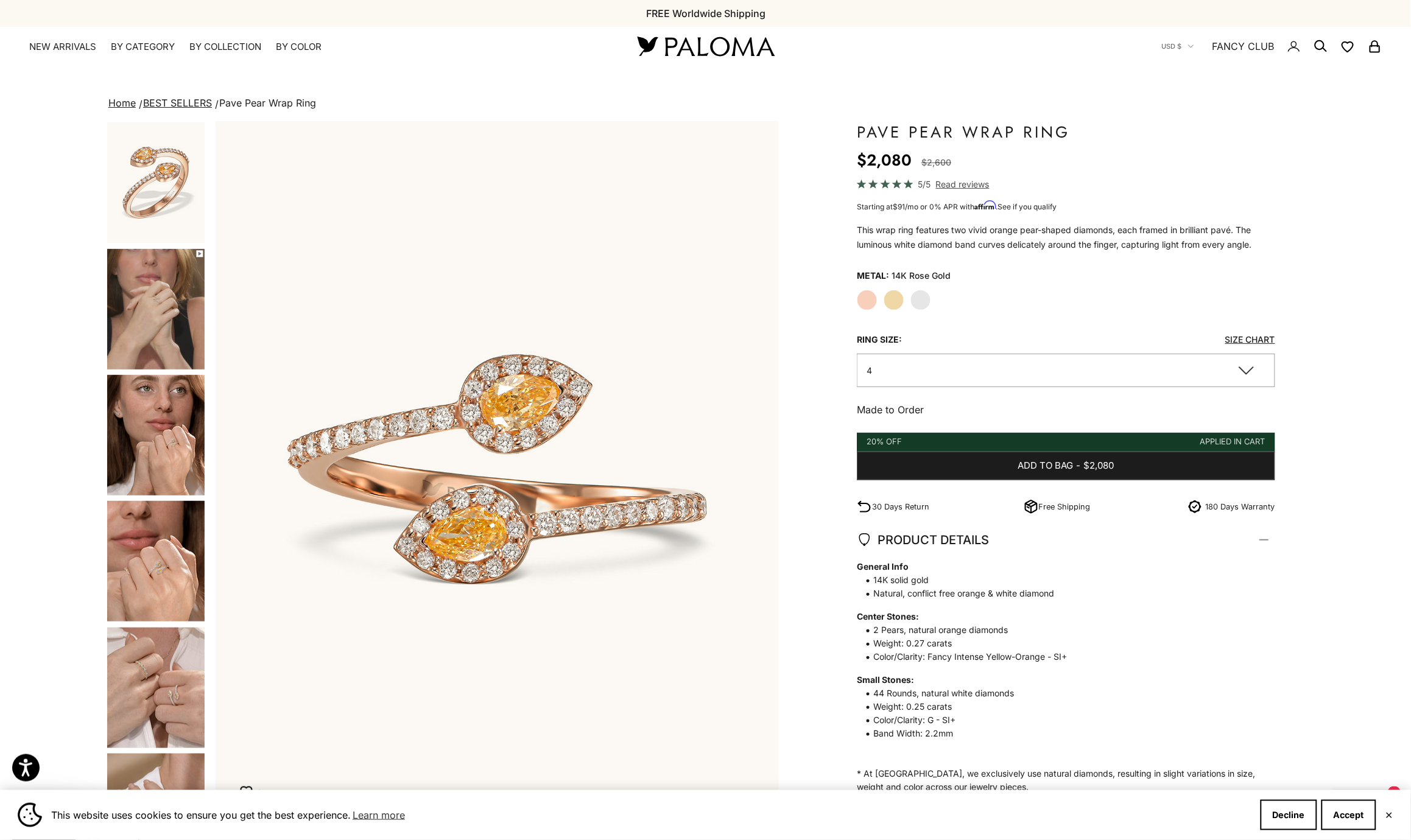
click at [175, 308] on img "Go to item 4" at bounding box center [155, 309] width 97 height 121
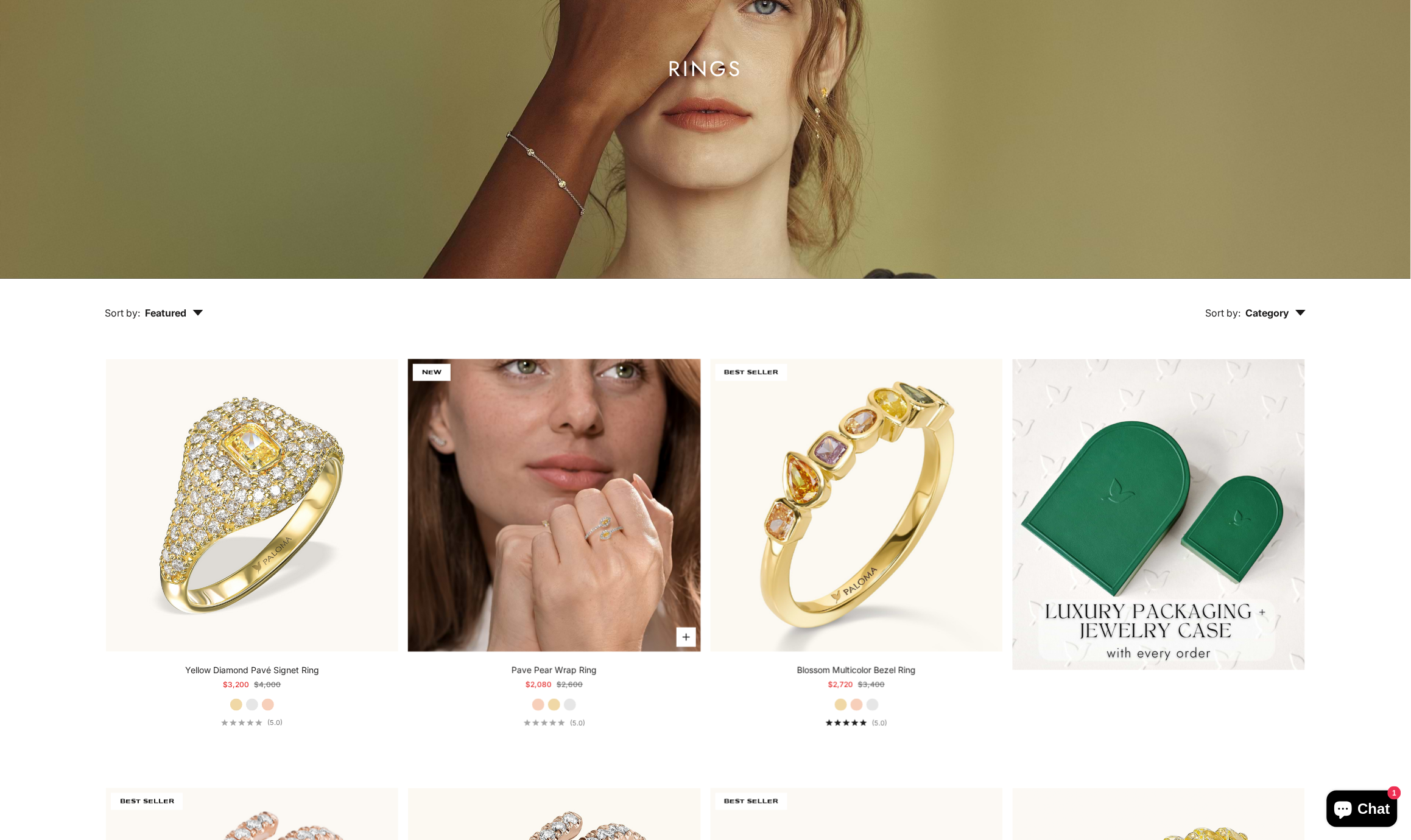
scroll to position [207, 0]
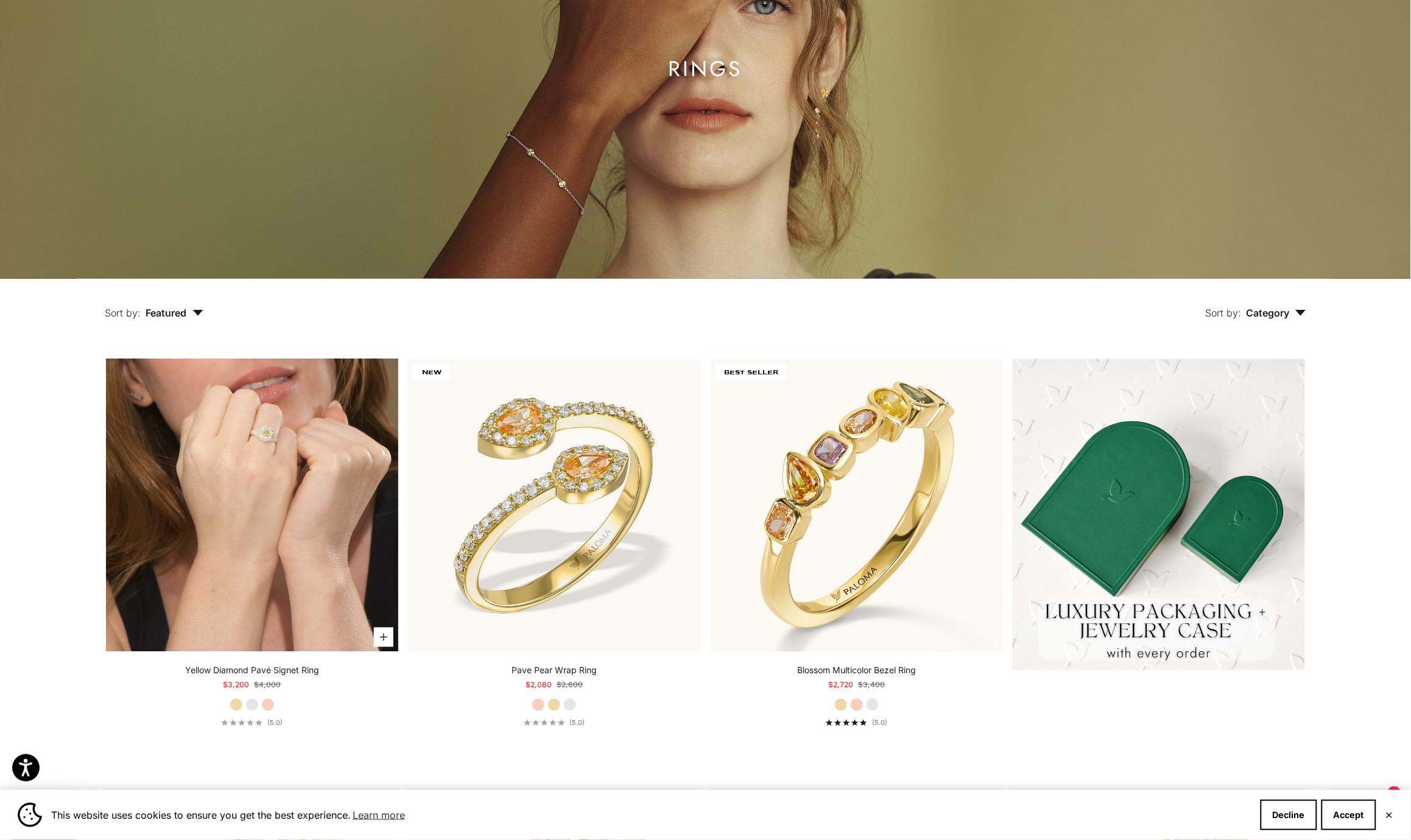
click at [222, 522] on video "#YellowGold\a#WhiteGold\a#RoseGold" at bounding box center [252, 504] width 292 height 292
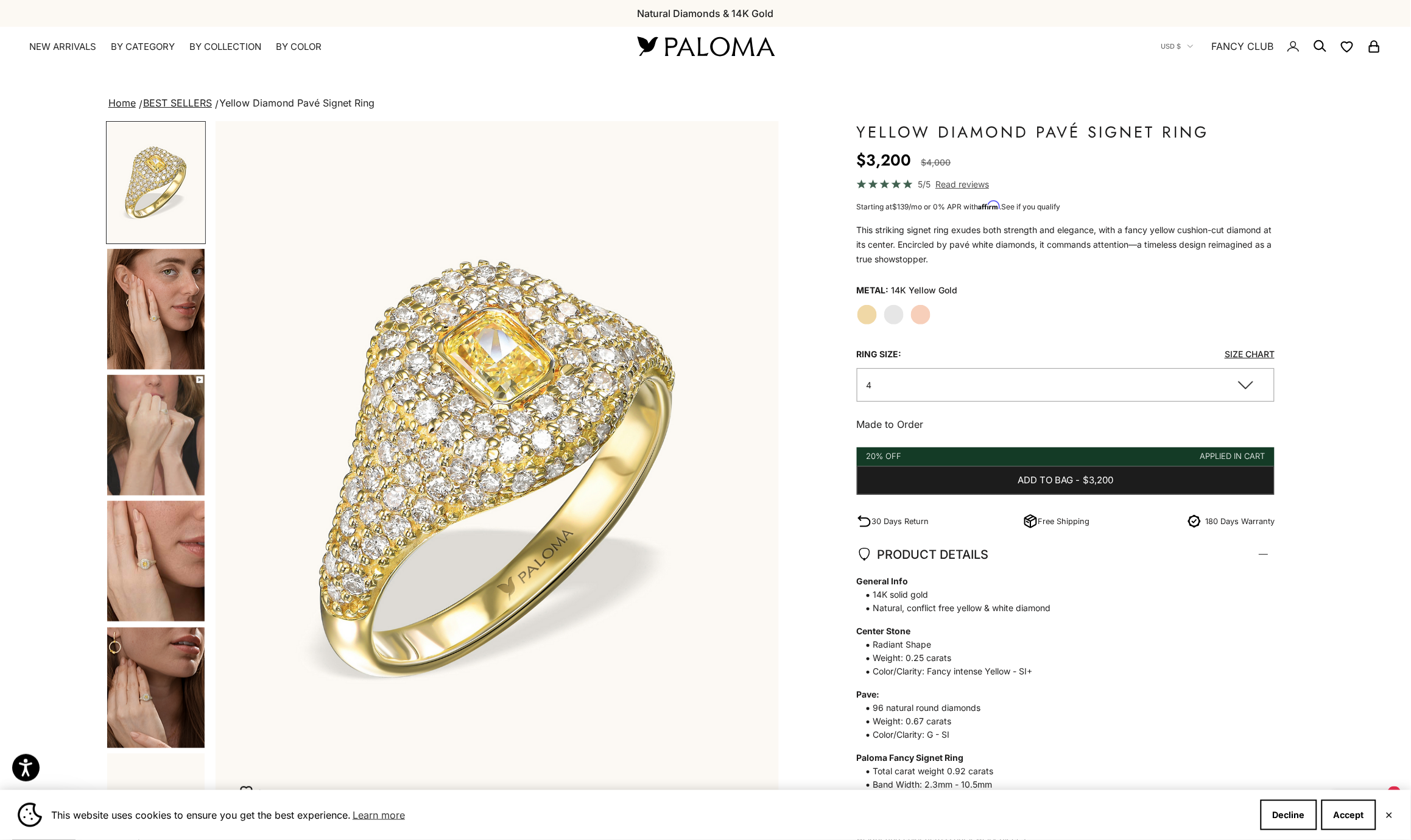
click at [161, 325] on img "Go to item 4" at bounding box center [155, 309] width 97 height 121
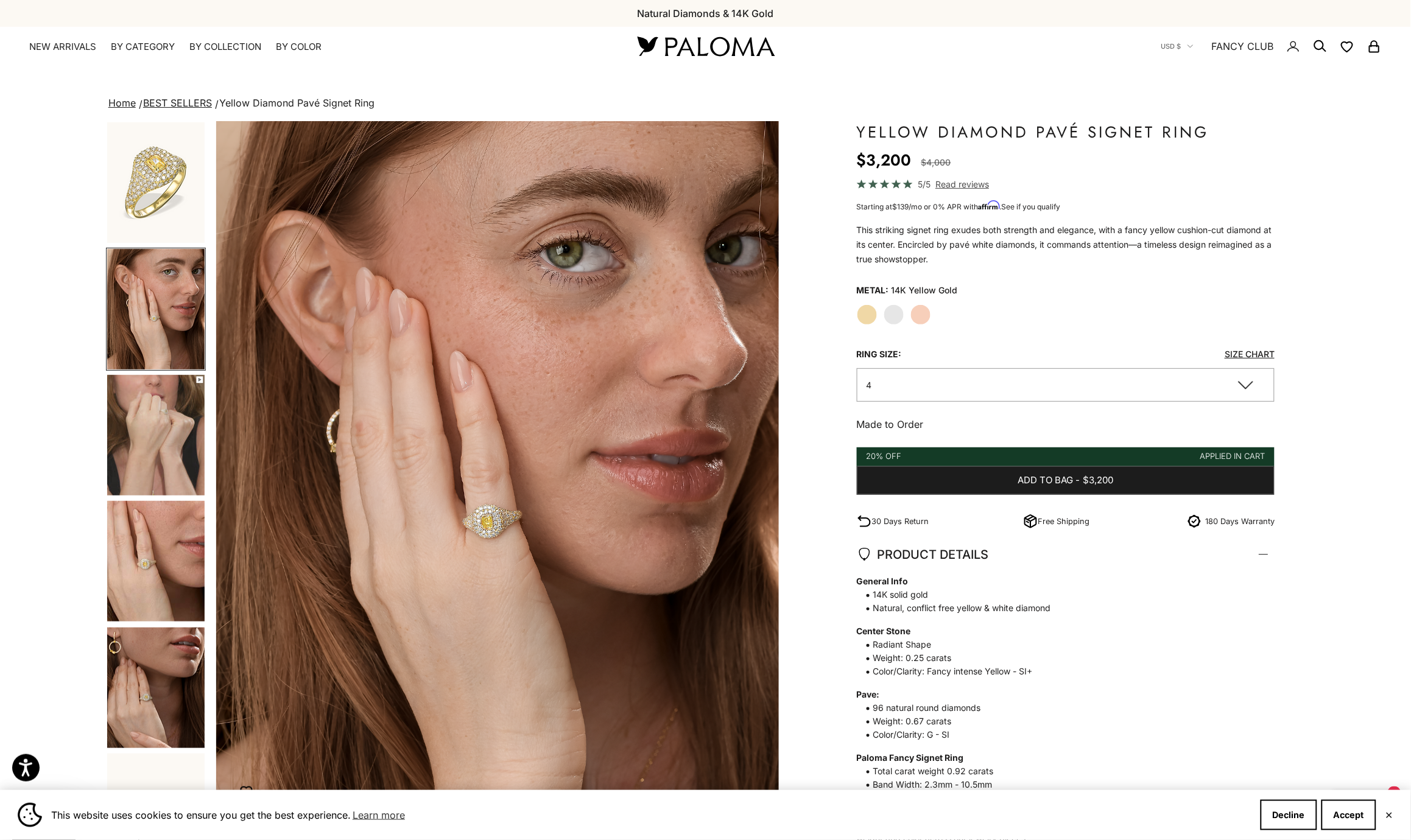
click at [152, 399] on img "Go to item 5" at bounding box center [155, 435] width 97 height 121
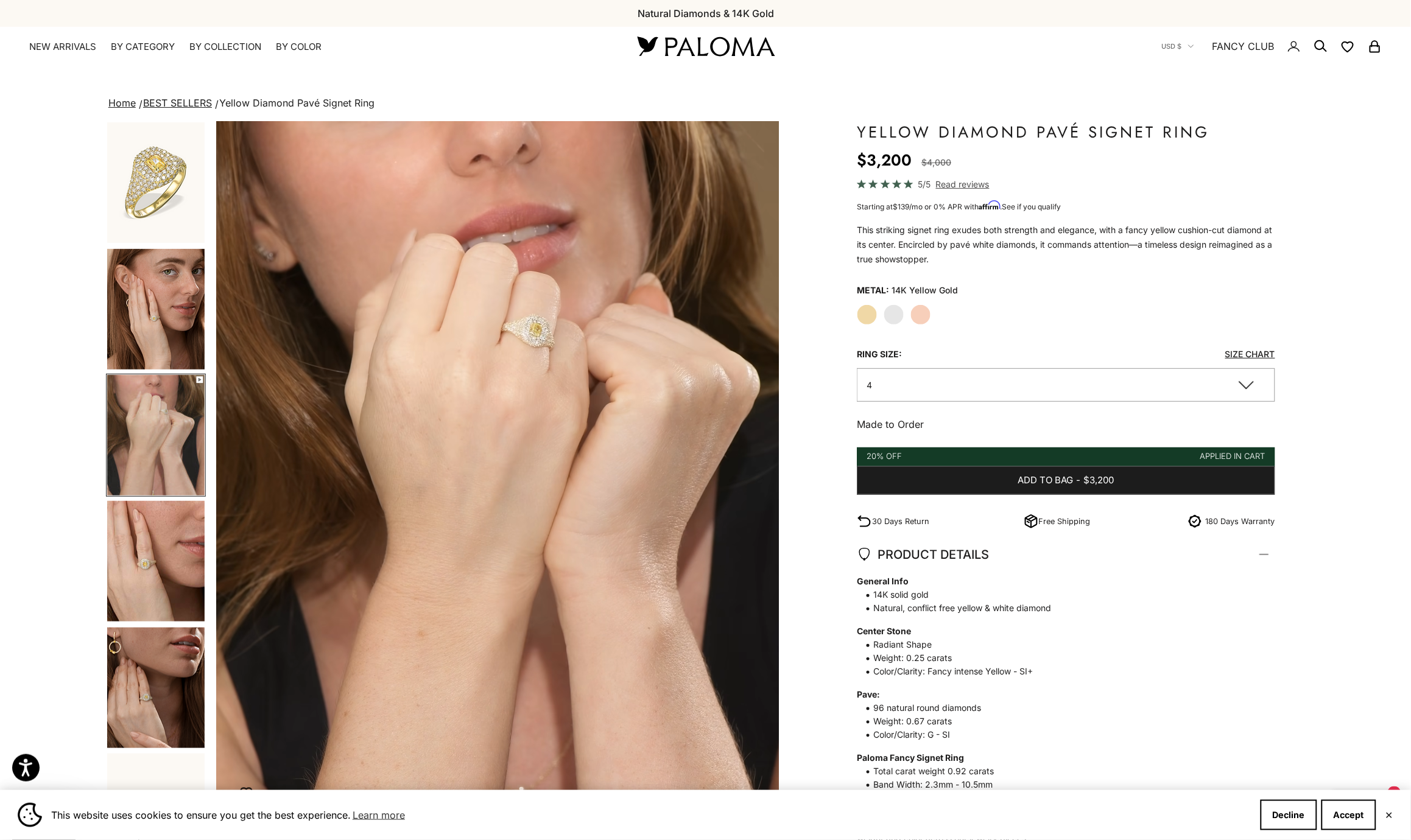
click at [146, 534] on img "Go to item 6" at bounding box center [155, 562] width 97 height 121
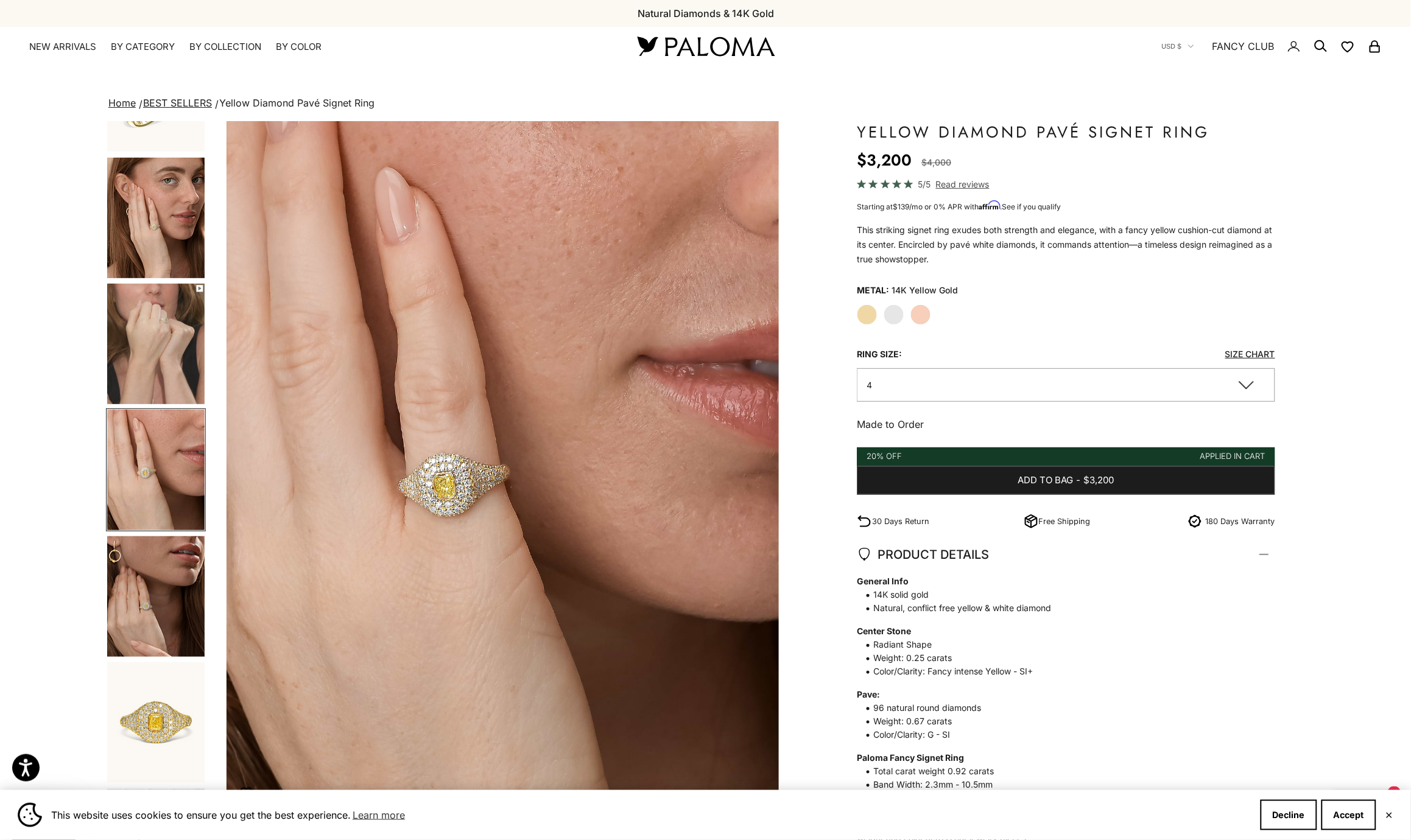
scroll to position [0, 1734]
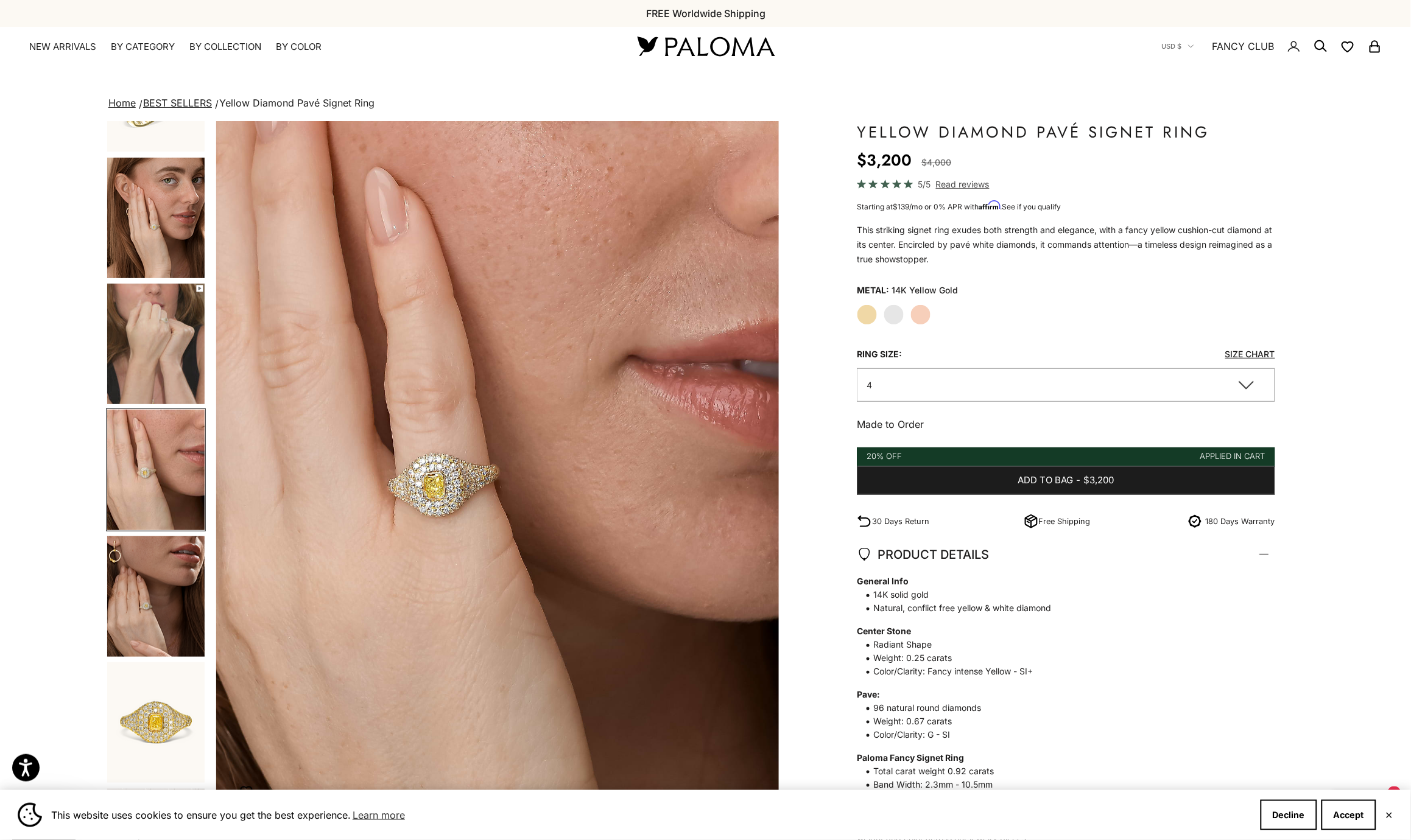
click at [147, 590] on img "Go to item 7" at bounding box center [155, 597] width 97 height 121
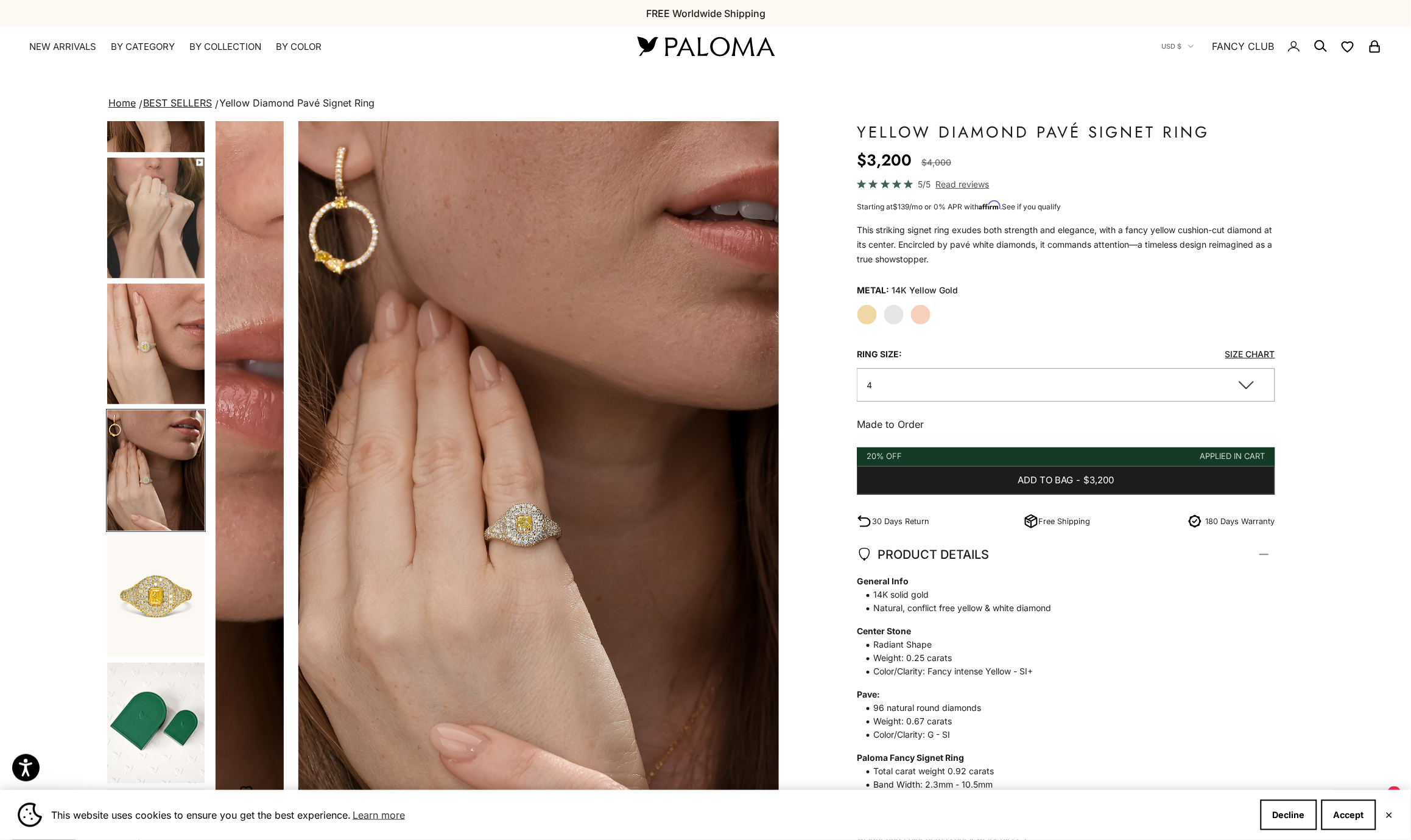
scroll to position [0, 2312]
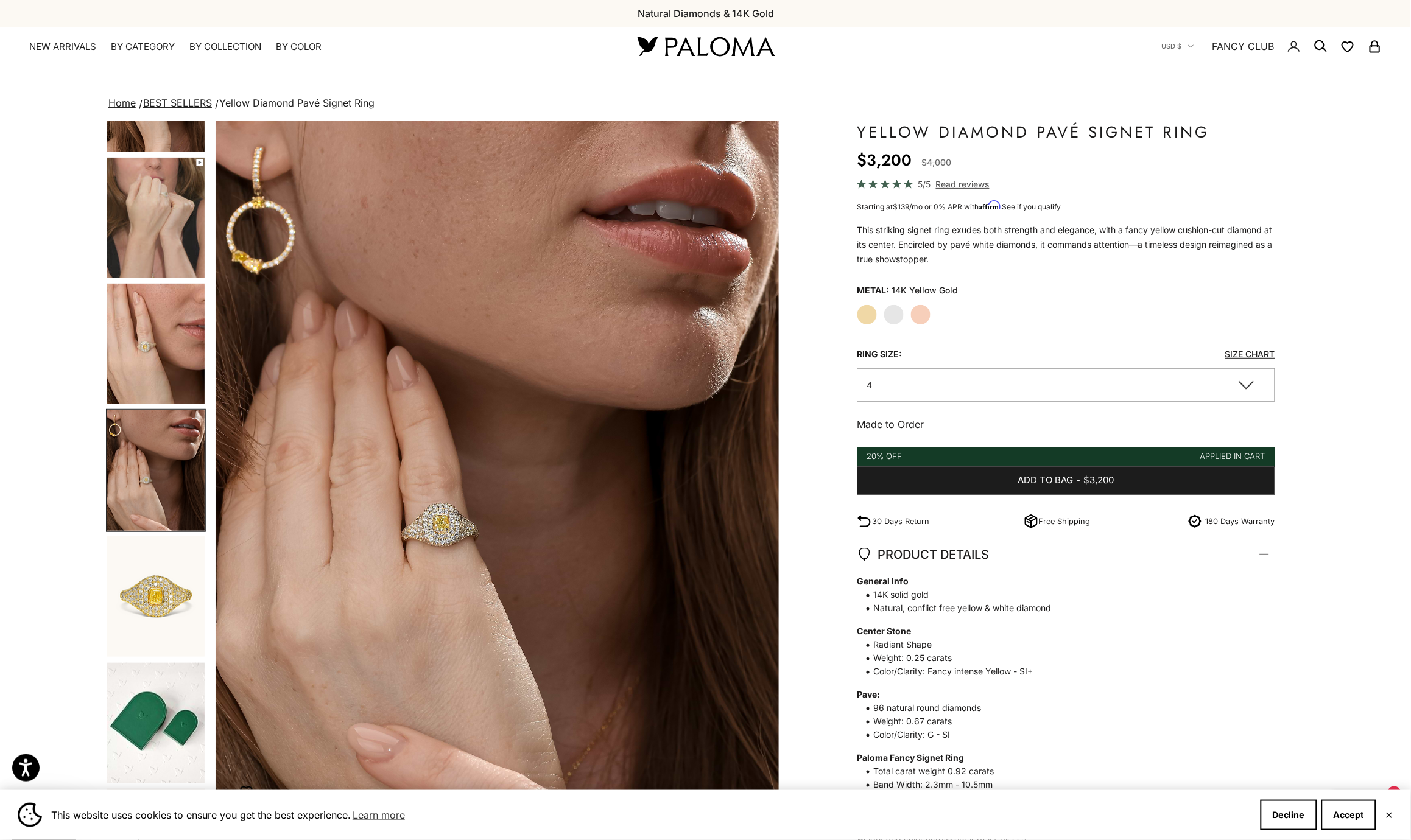
click at [705, 47] on img at bounding box center [706, 47] width 146 height 26
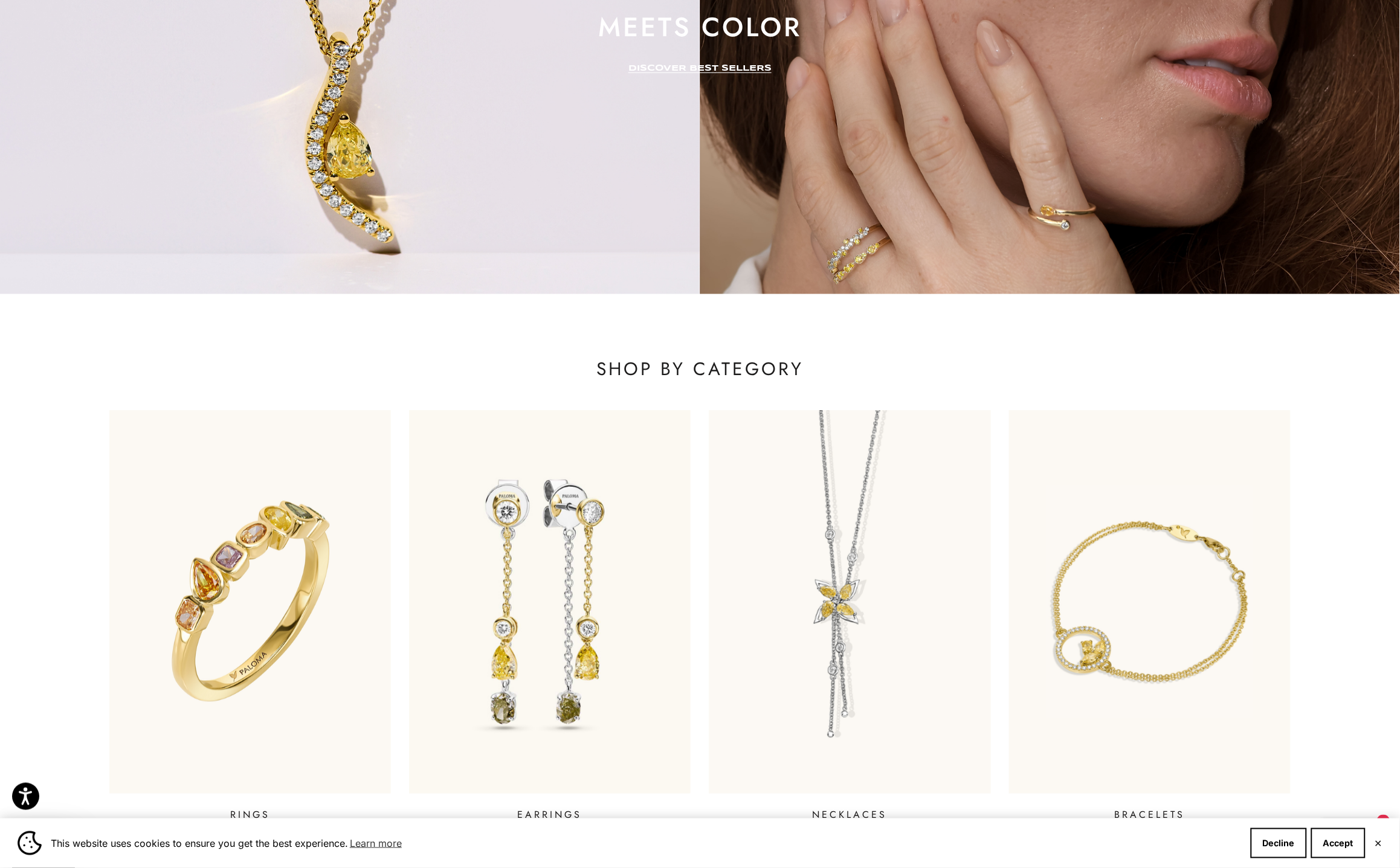
scroll to position [295, 0]
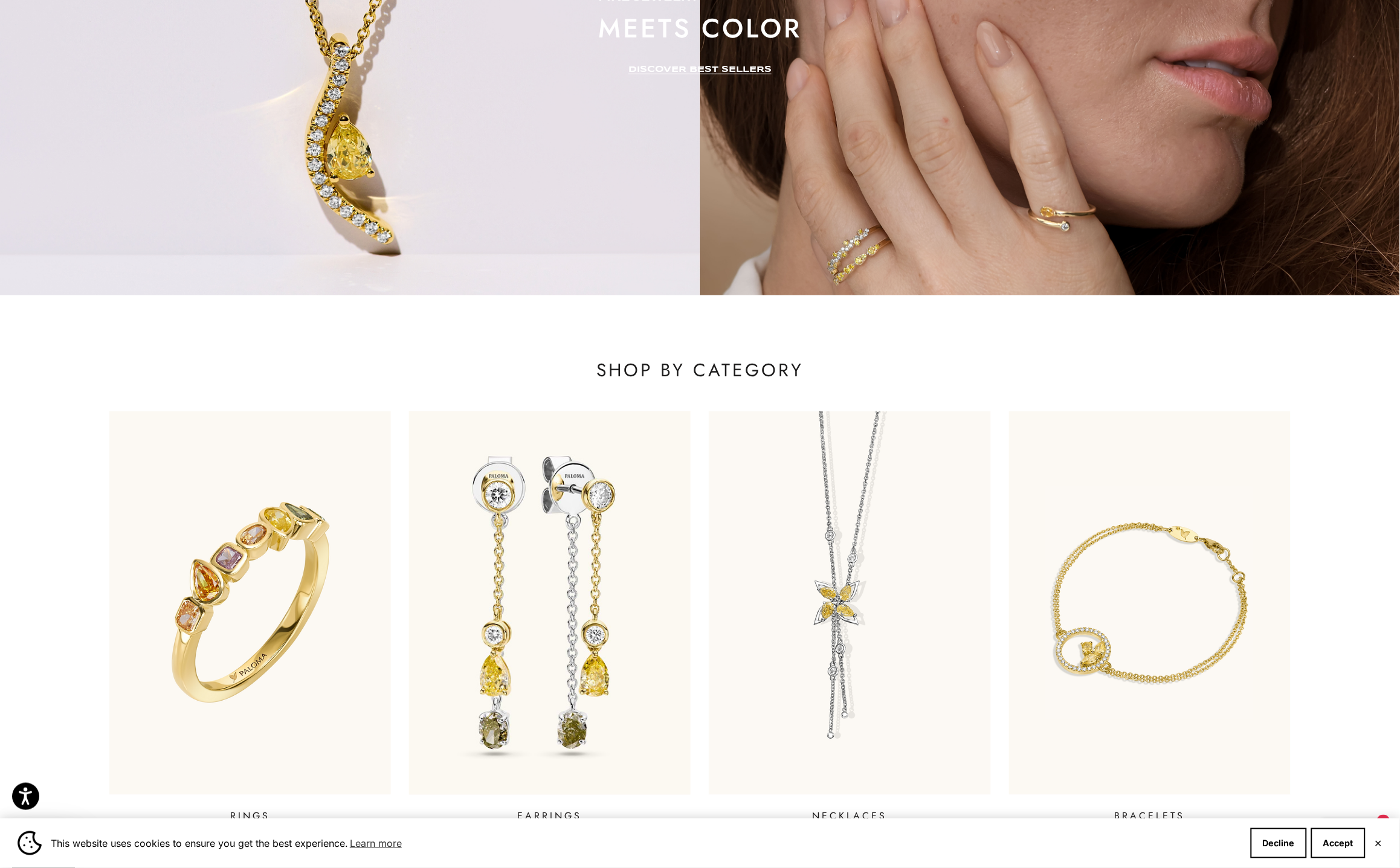
click at [541, 560] on img at bounding box center [550, 604] width 339 height 460
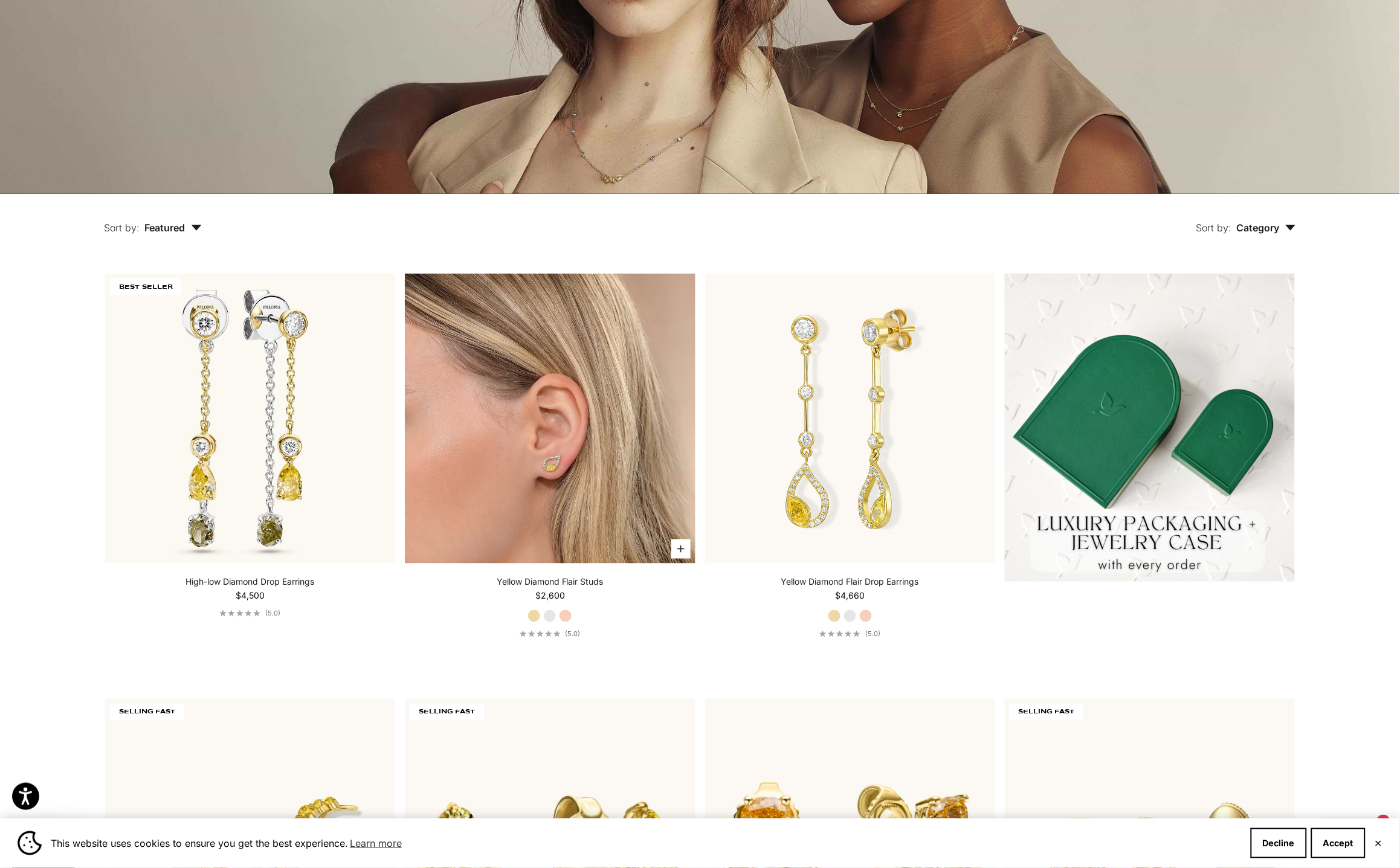
scroll to position [279, 0]
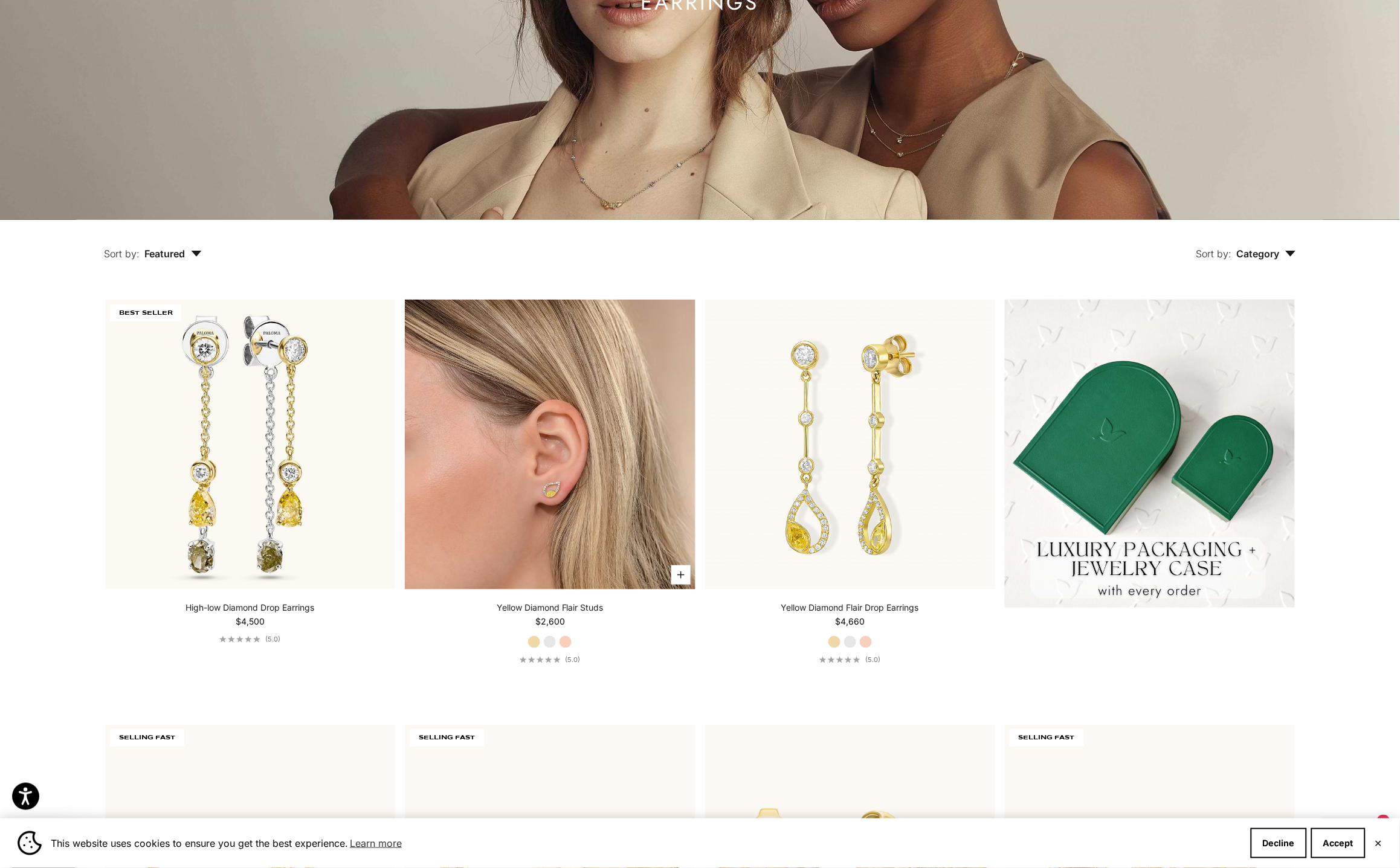
click at [540, 470] on img at bounding box center [549, 444] width 290 height 290
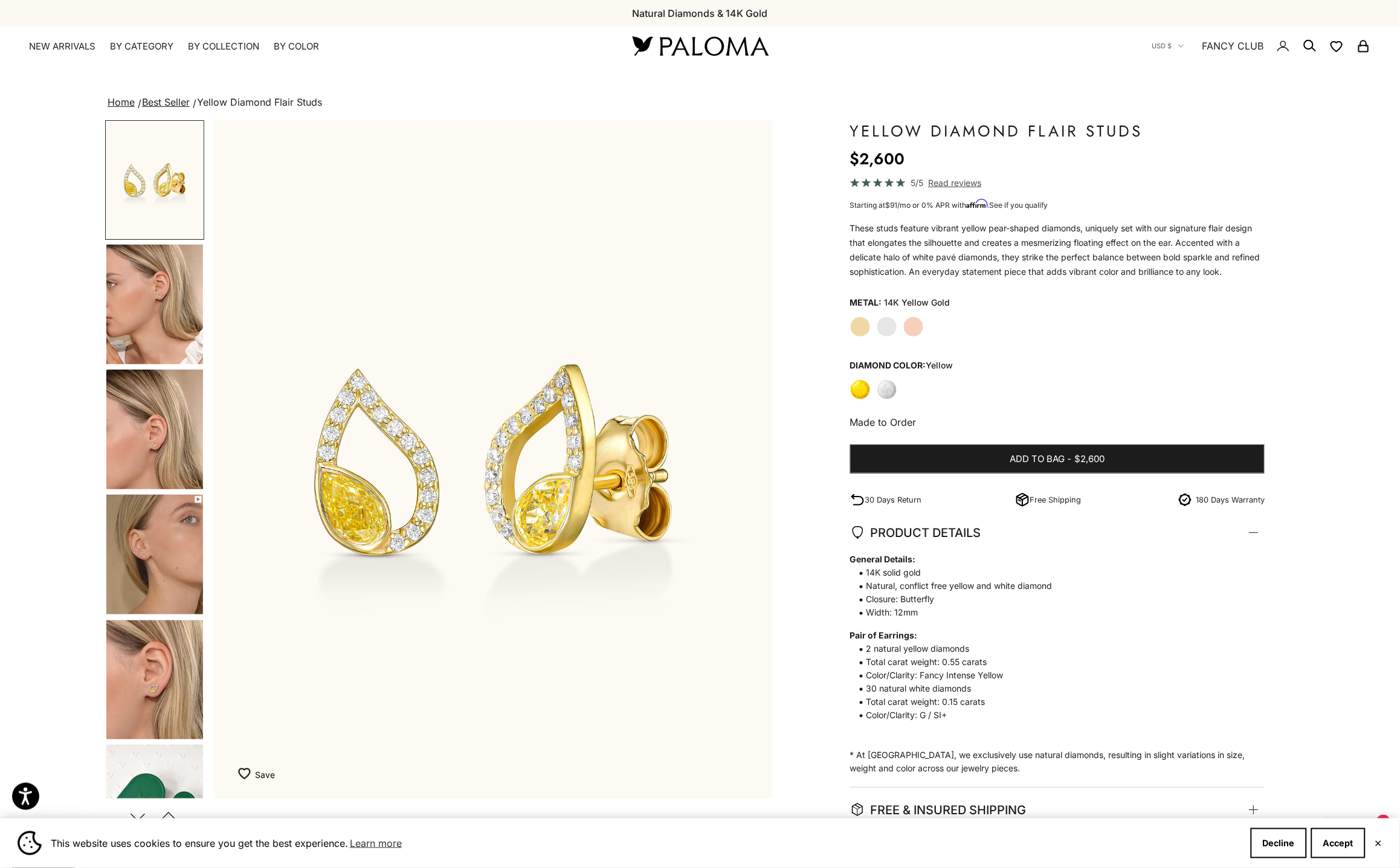
click at [138, 316] on img "Go to item 4" at bounding box center [154, 304] width 97 height 120
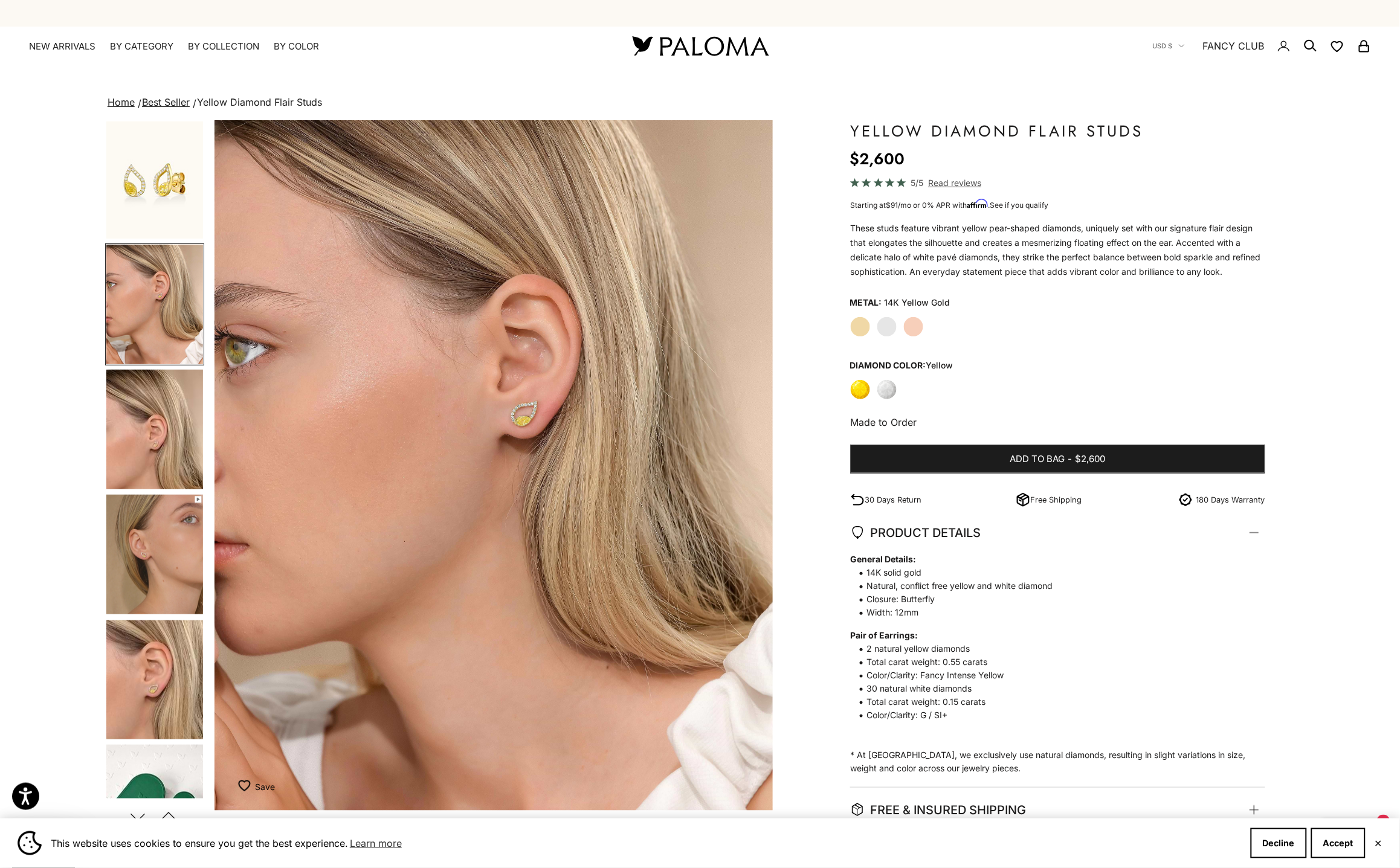
click at [133, 403] on img "Go to item 5" at bounding box center [154, 430] width 97 height 120
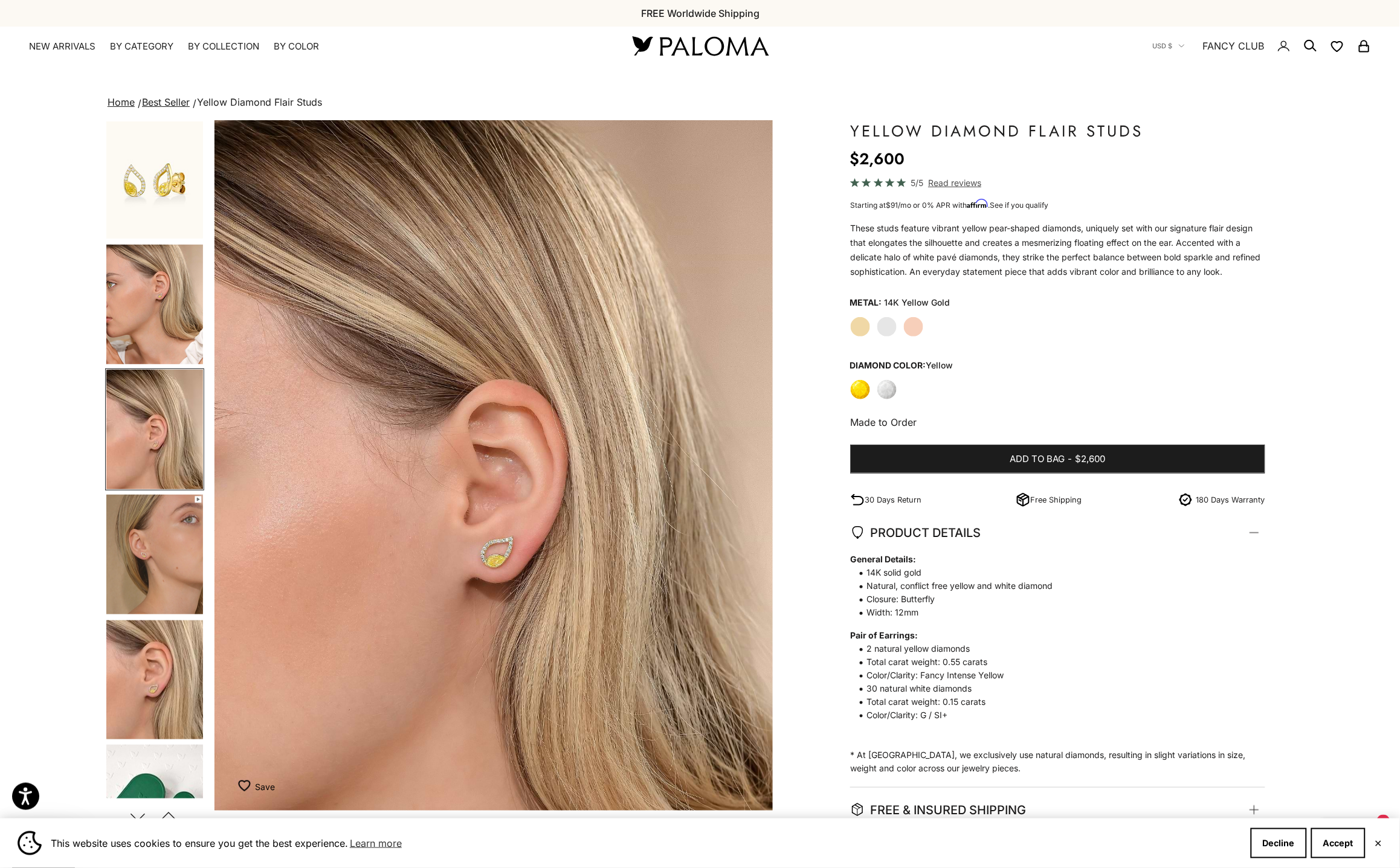
click at [160, 565] on img "Go to item 6" at bounding box center [154, 555] width 97 height 120
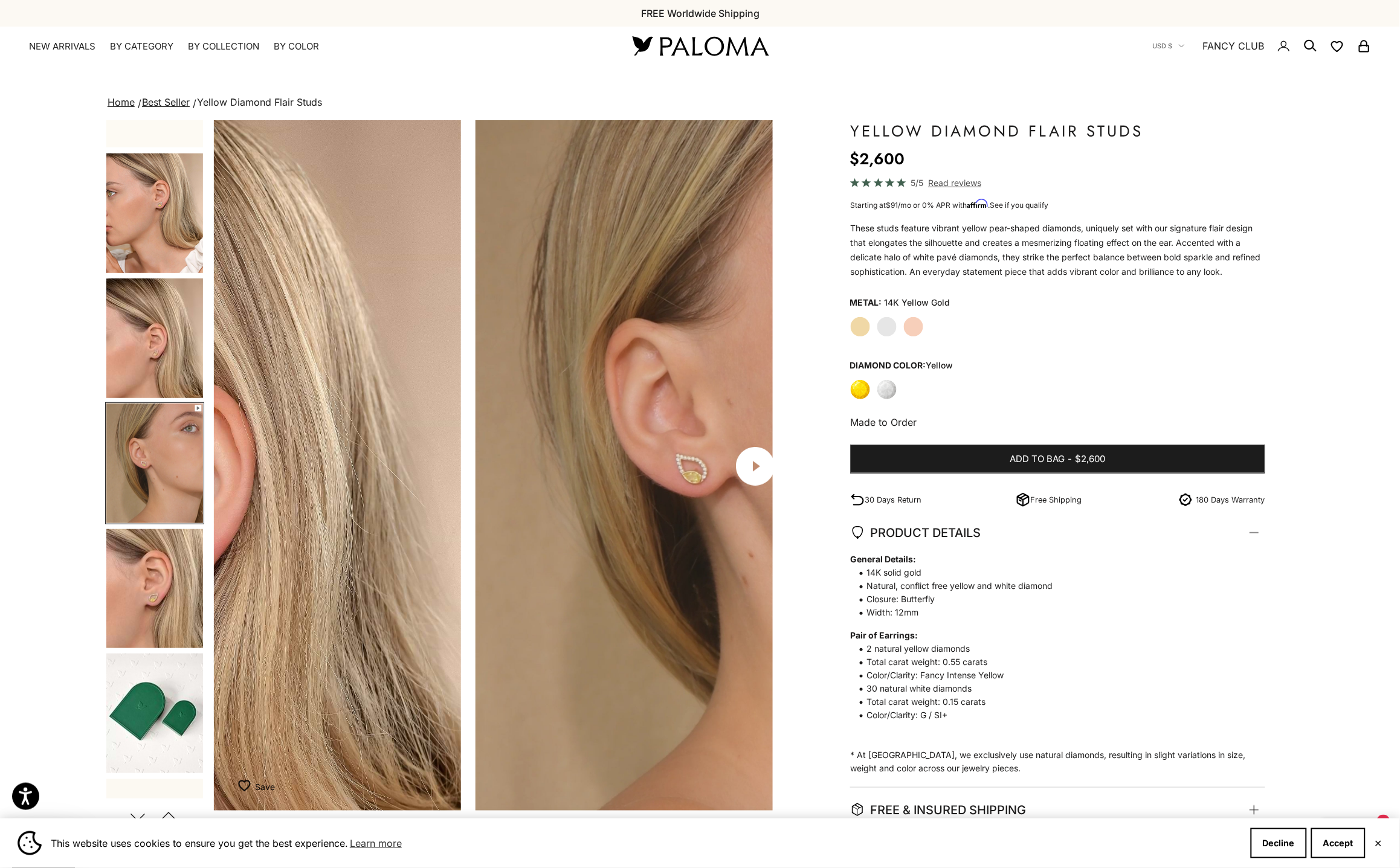
scroll to position [94, 0]
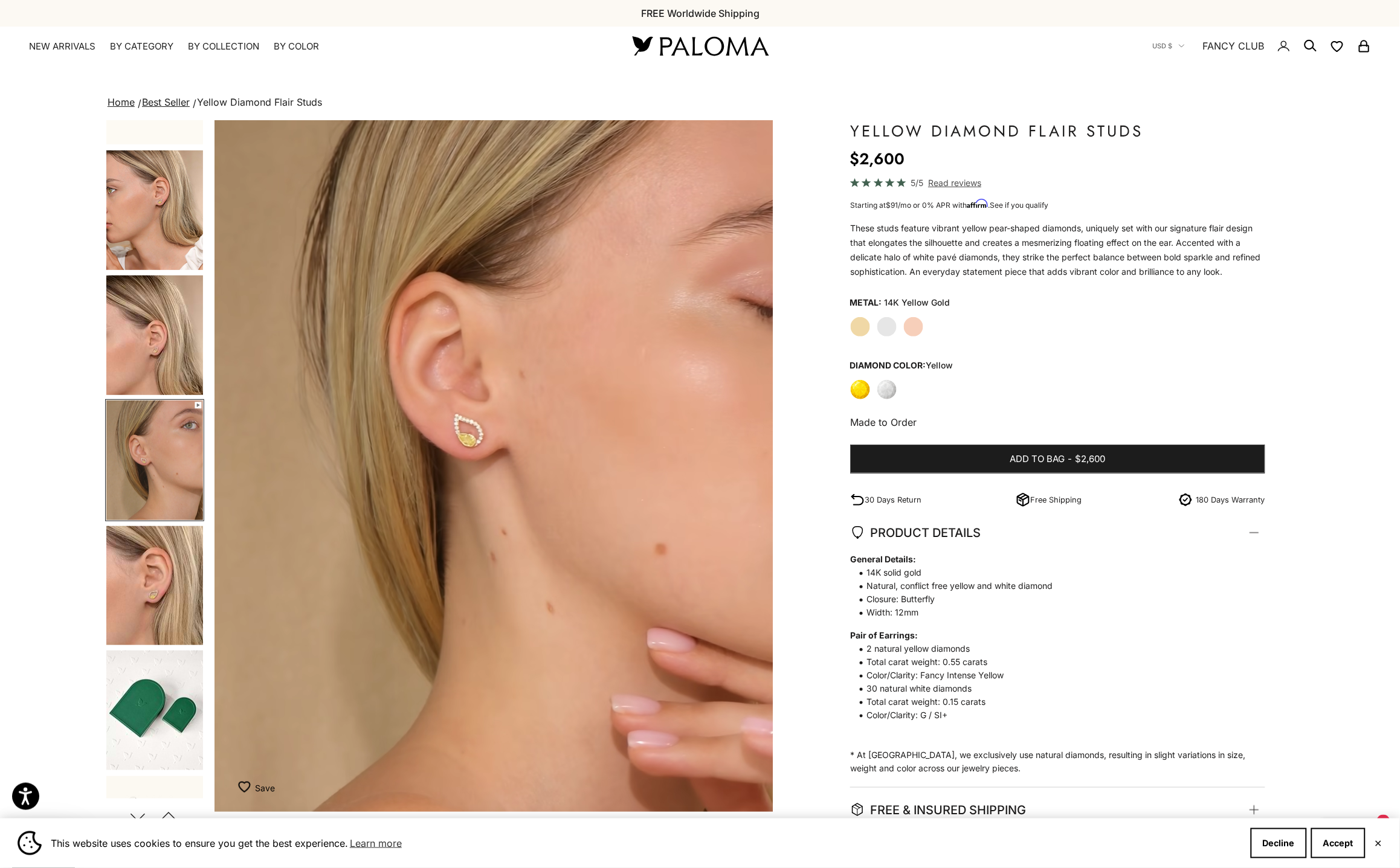
click at [188, 672] on img "Go to item 8" at bounding box center [154, 711] width 97 height 120
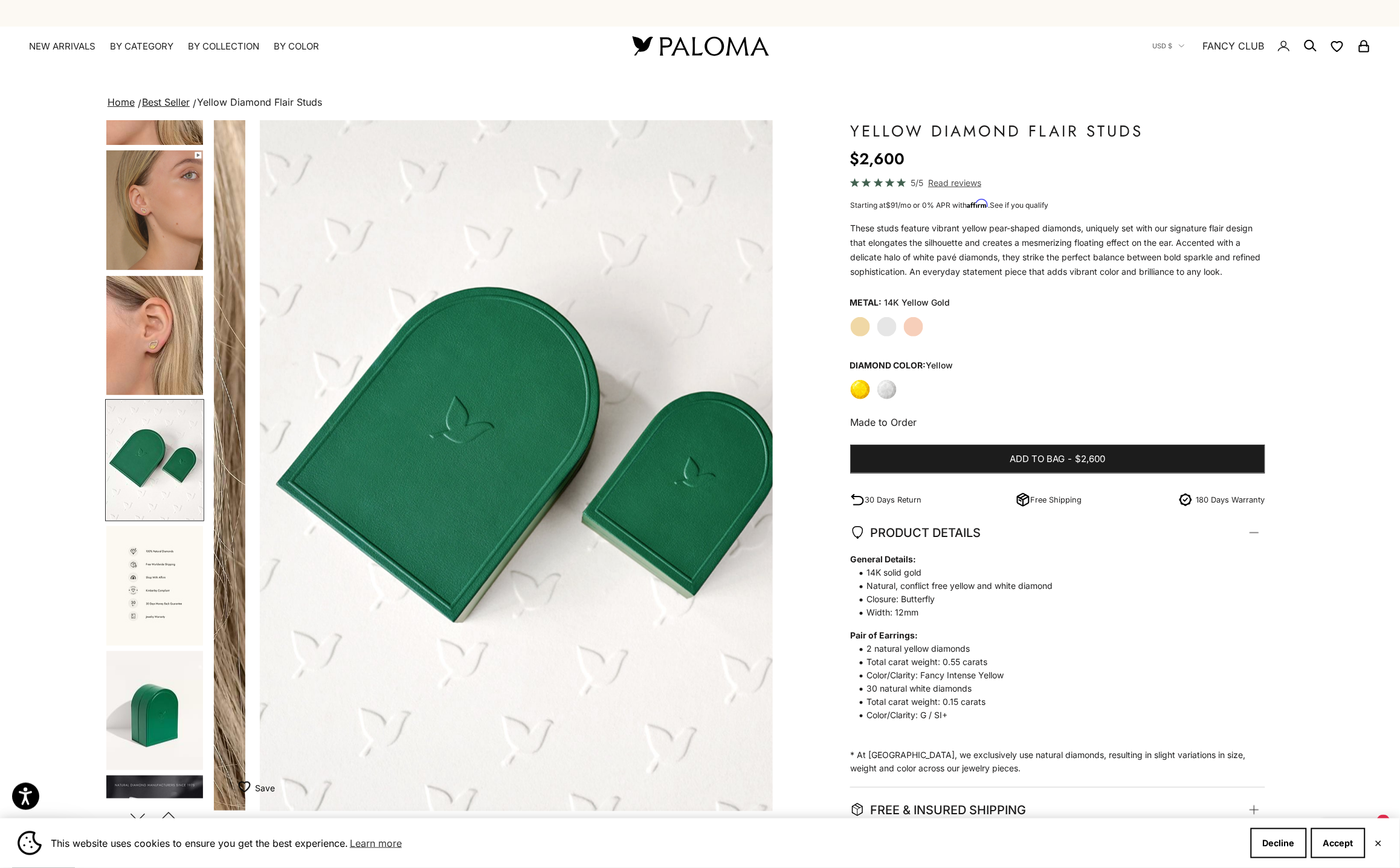
scroll to position [0, 2868]
